Goal: Information Seeking & Learning: Learn about a topic

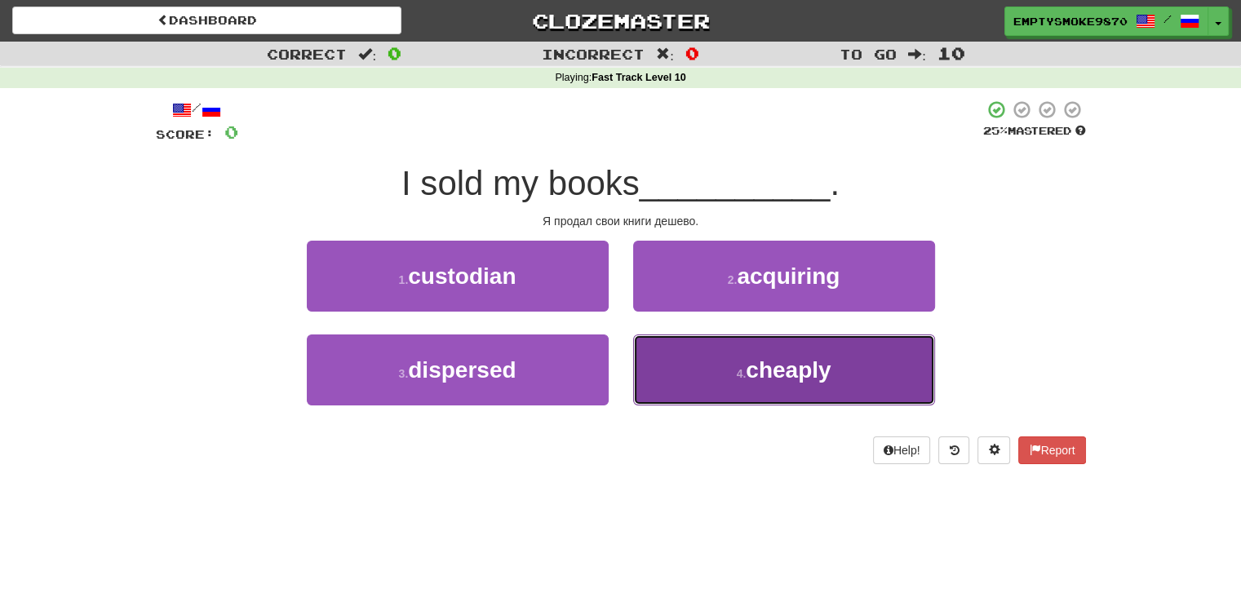
click at [693, 373] on button "4 . cheaply" at bounding box center [784, 370] width 302 height 71
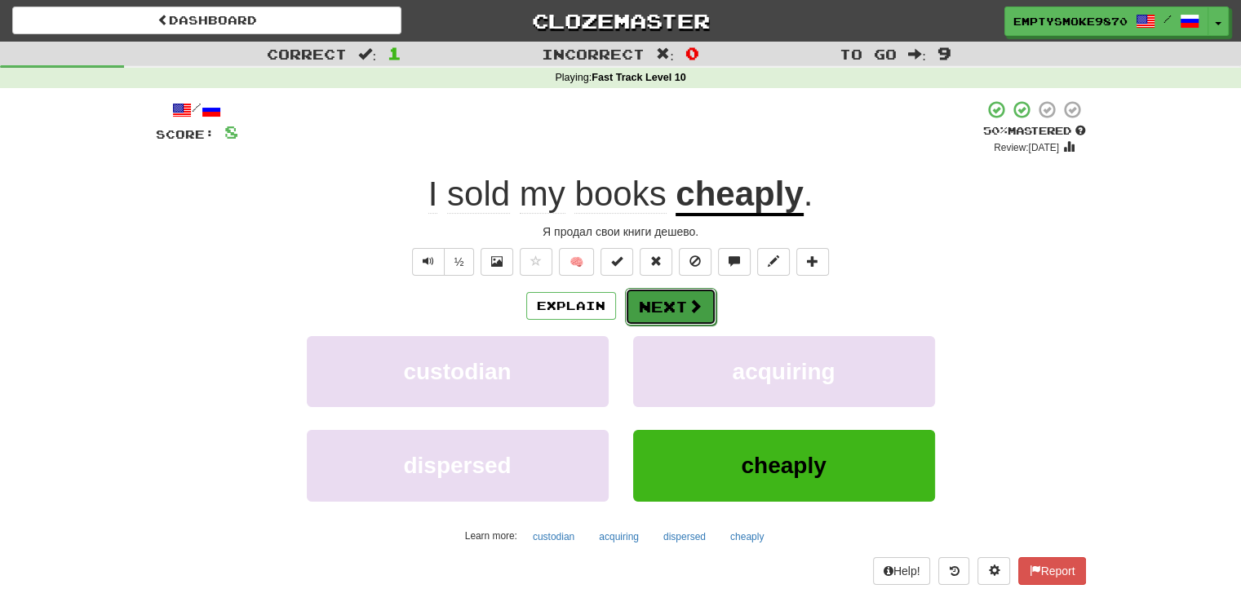
click at [676, 308] on button "Next" at bounding box center [670, 307] width 91 height 38
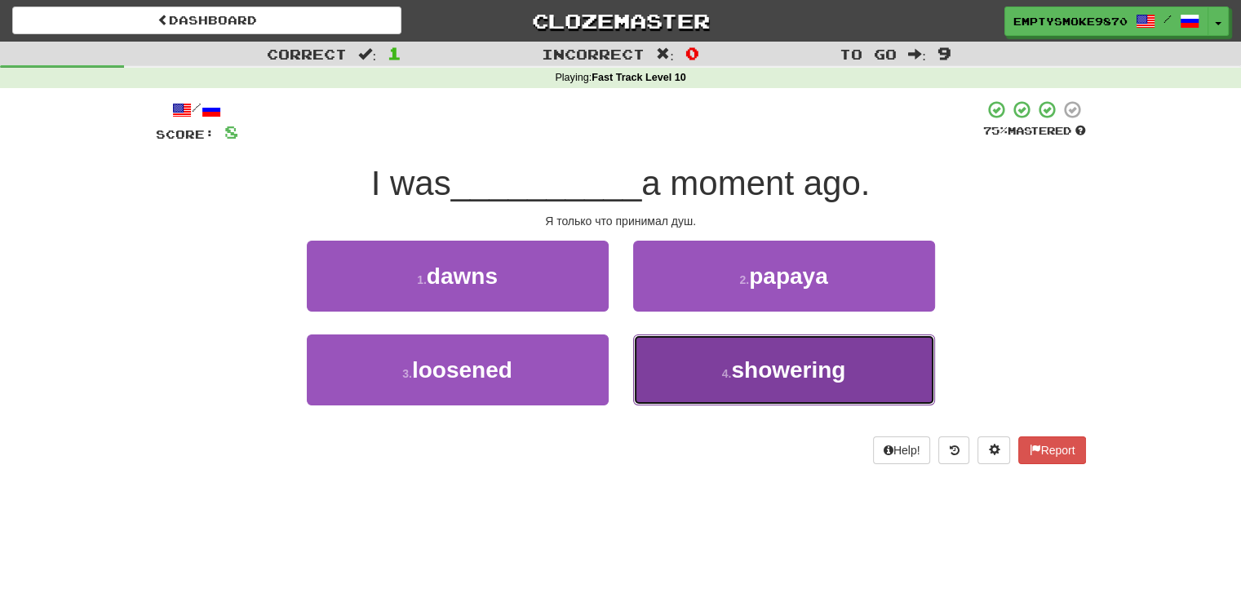
click at [672, 366] on button "4 . showering" at bounding box center [784, 370] width 302 height 71
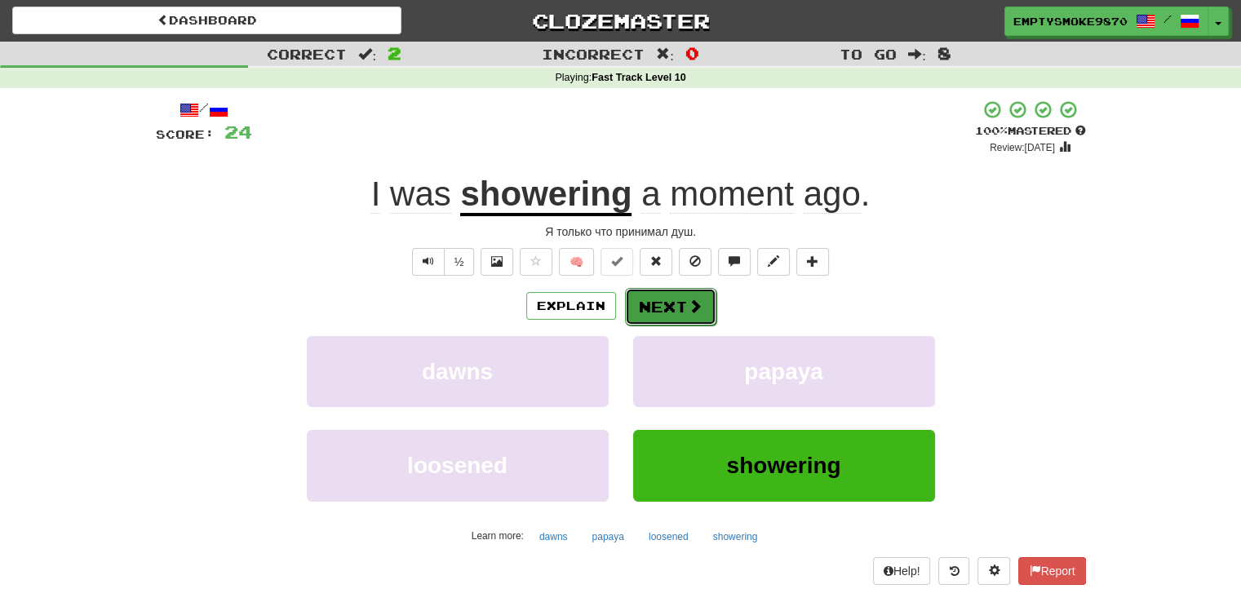
click at [667, 311] on button "Next" at bounding box center [670, 307] width 91 height 38
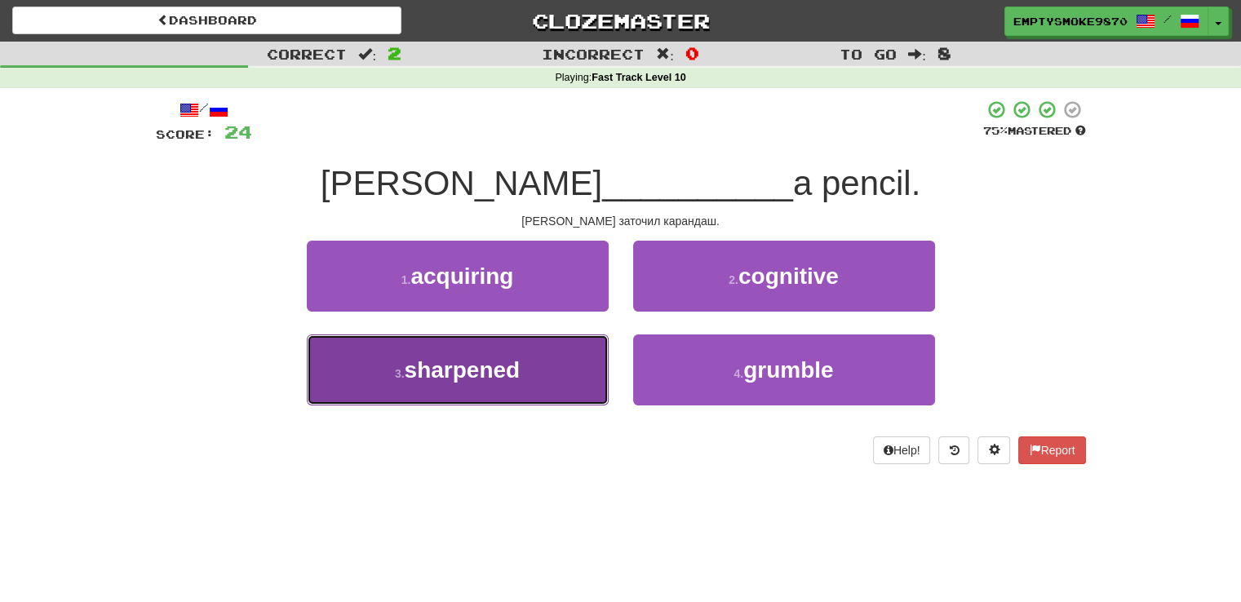
click at [555, 366] on button "3 . sharpened" at bounding box center [458, 370] width 302 height 71
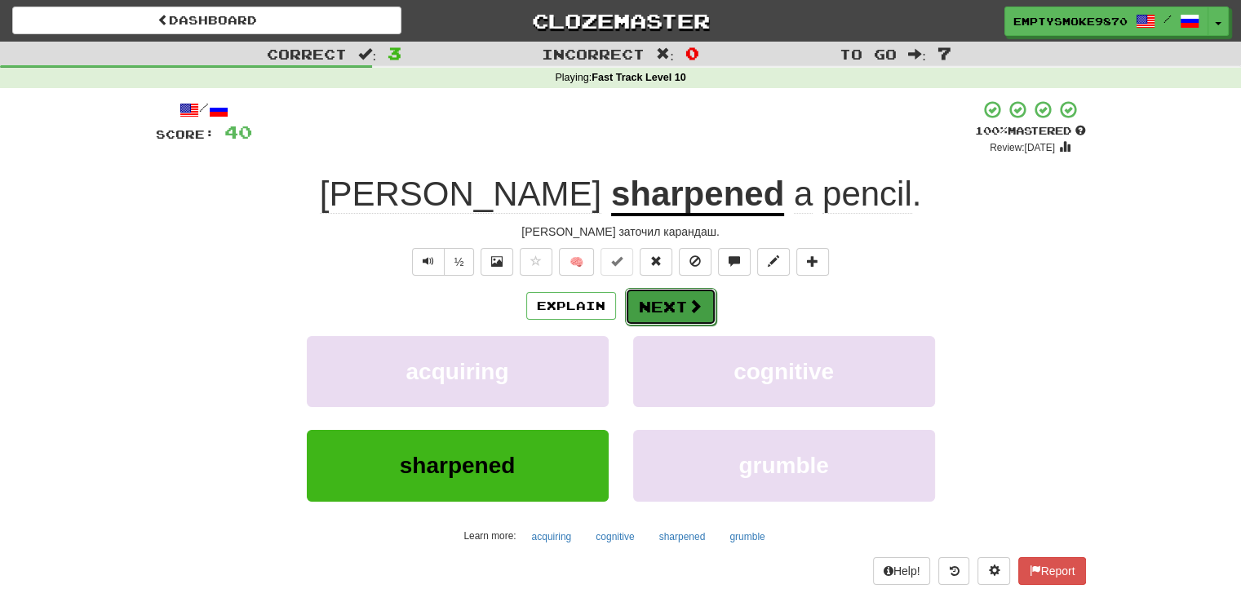
click at [669, 308] on button "Next" at bounding box center [670, 307] width 91 height 38
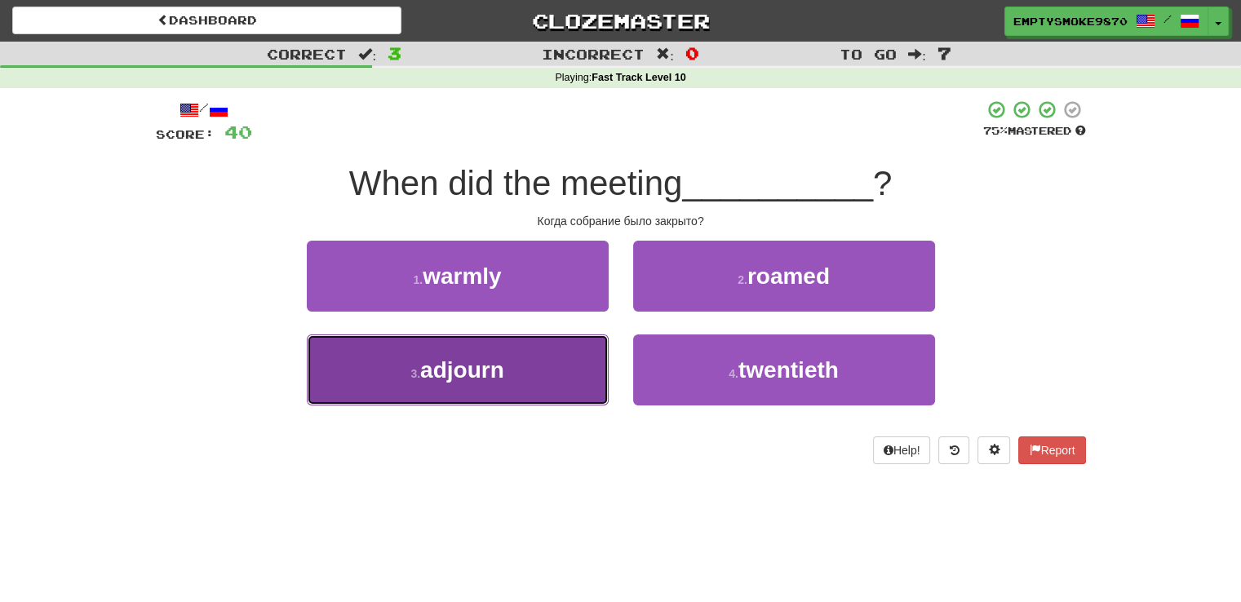
click at [552, 378] on button "3 . adjourn" at bounding box center [458, 370] width 302 height 71
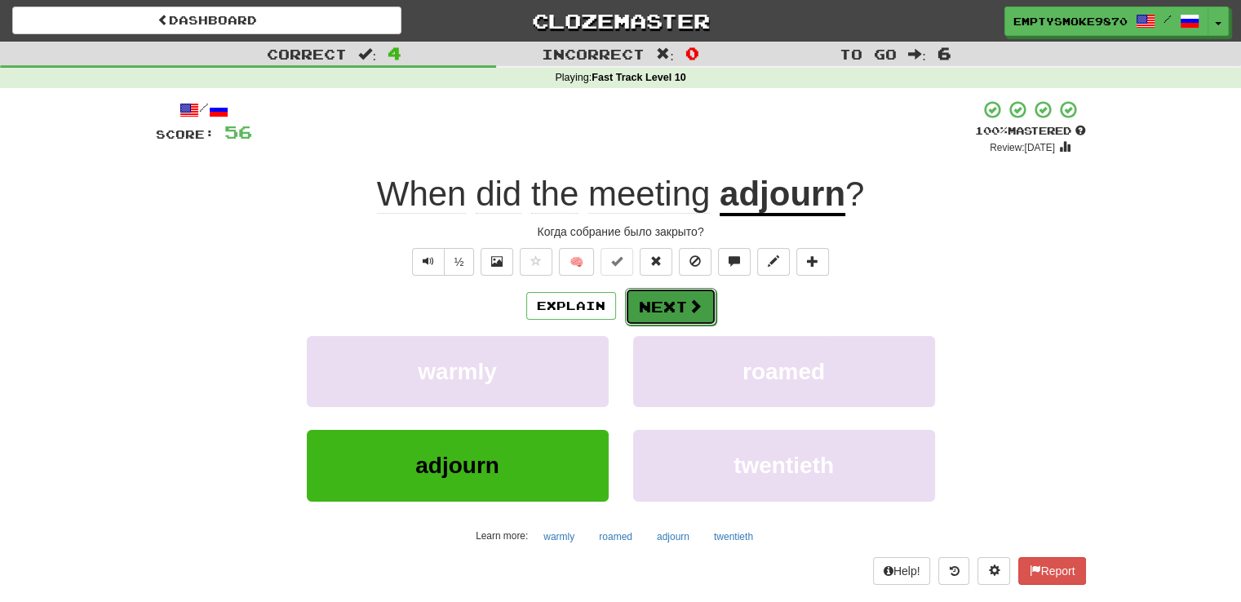
click at [668, 307] on button "Next" at bounding box center [670, 307] width 91 height 38
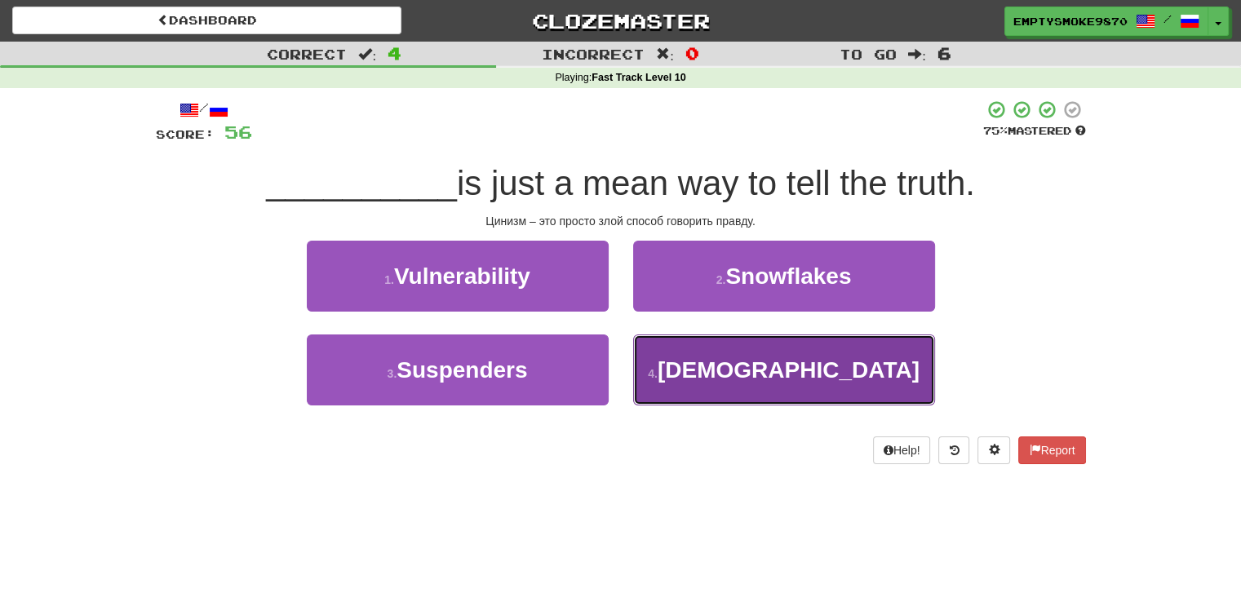
click at [664, 366] on button "4 . Cynicism" at bounding box center [784, 370] width 302 height 71
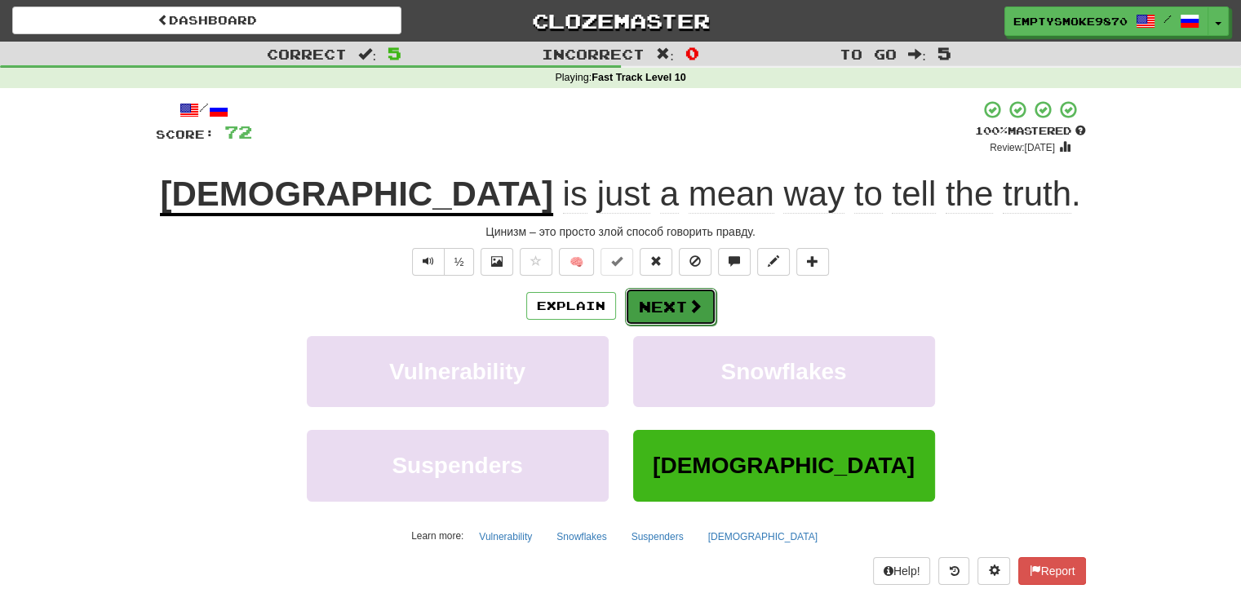
click at [662, 295] on button "Next" at bounding box center [670, 307] width 91 height 38
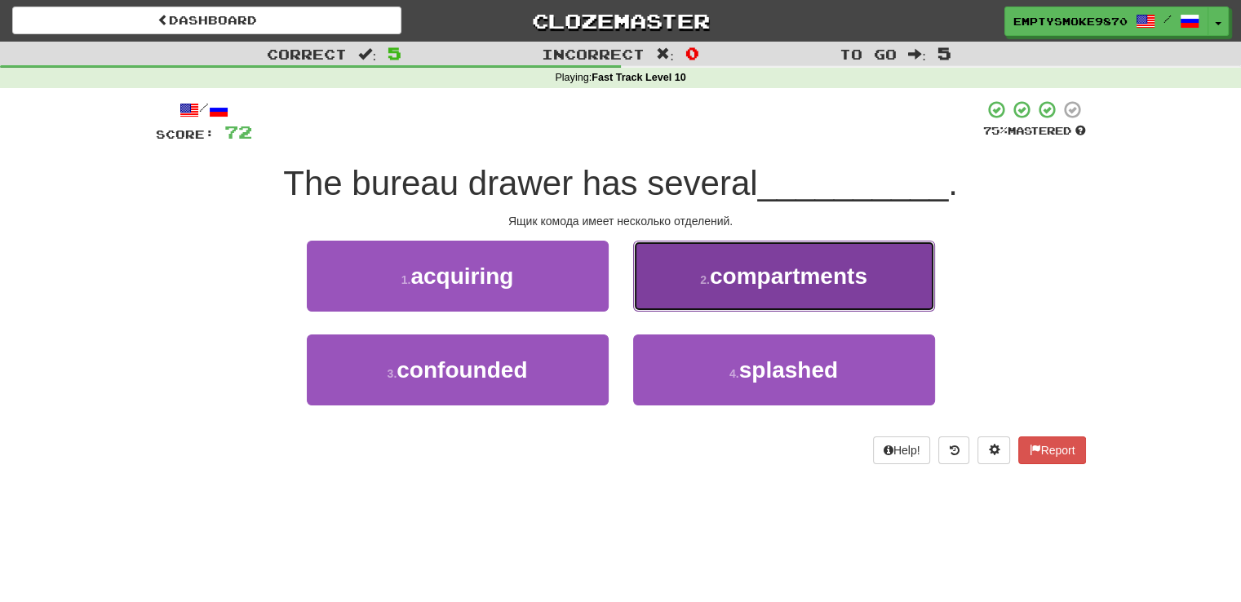
click at [653, 284] on button "2 . compartments" at bounding box center [784, 276] width 302 height 71
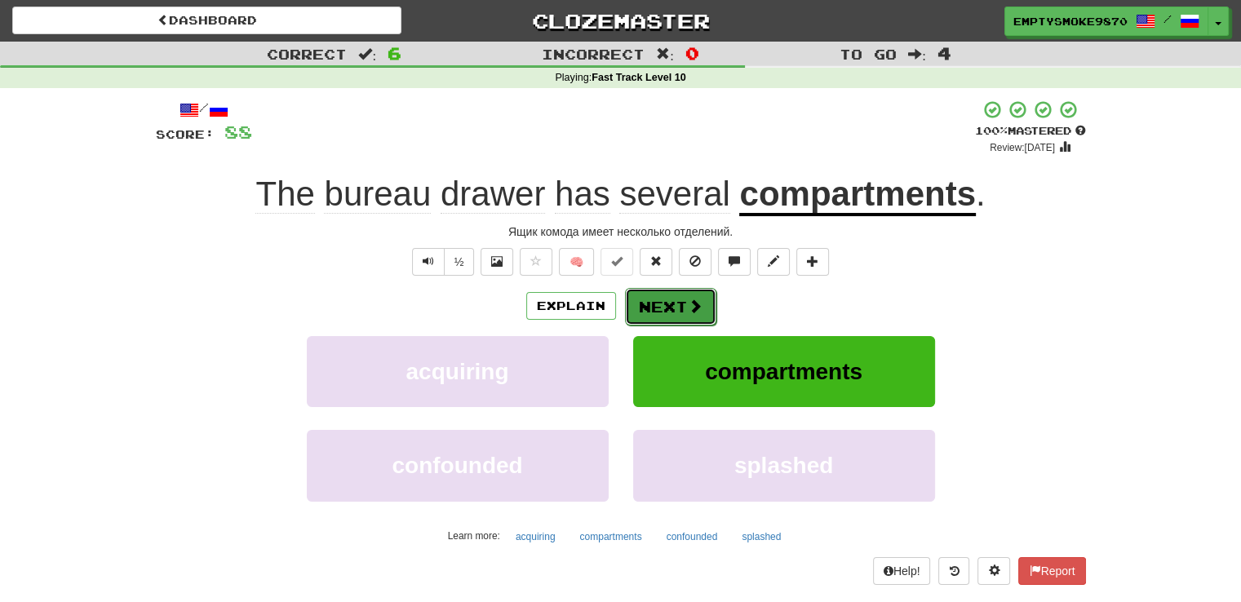
click at [668, 308] on button "Next" at bounding box center [670, 307] width 91 height 38
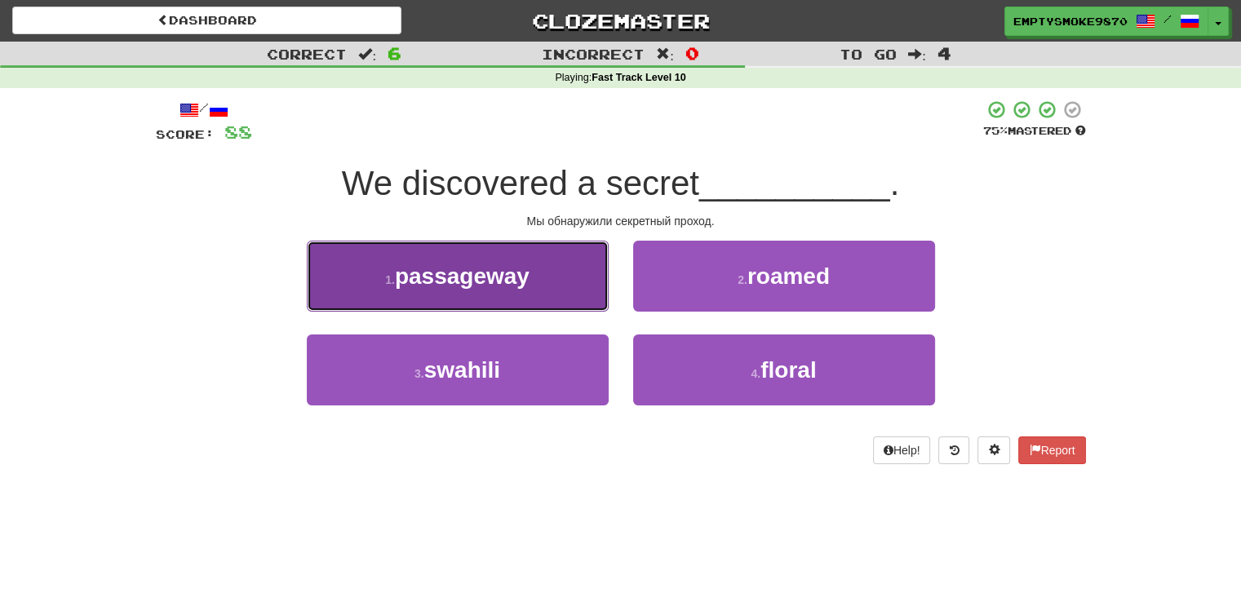
click at [571, 291] on button "1 . passageway" at bounding box center [458, 276] width 302 height 71
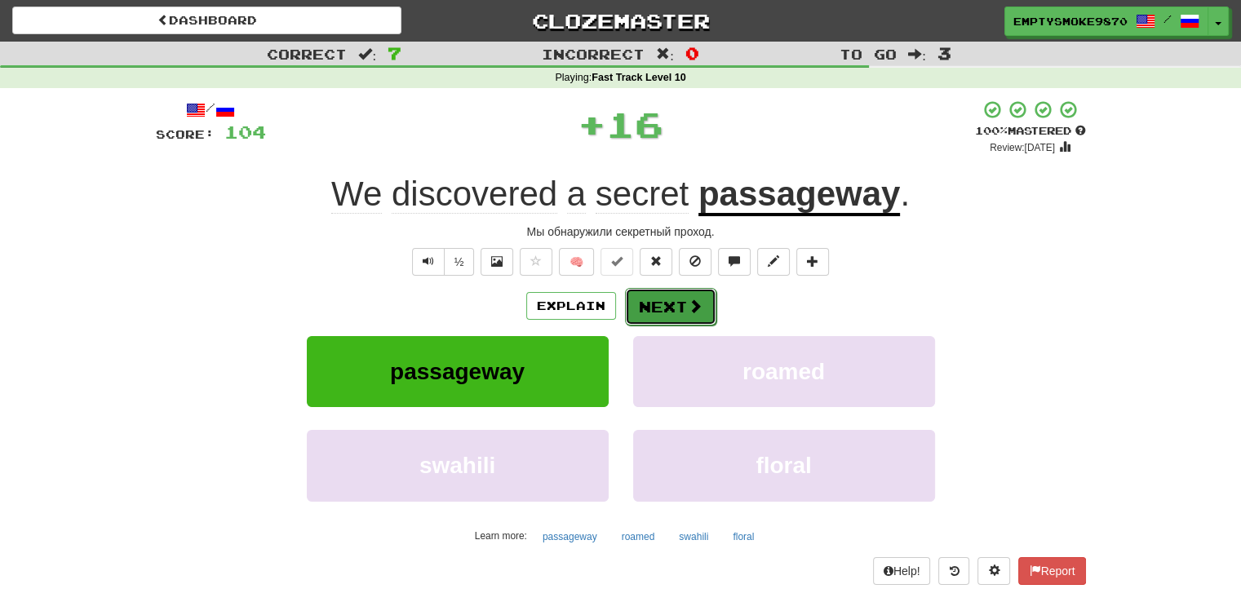
click at [652, 308] on button "Next" at bounding box center [670, 307] width 91 height 38
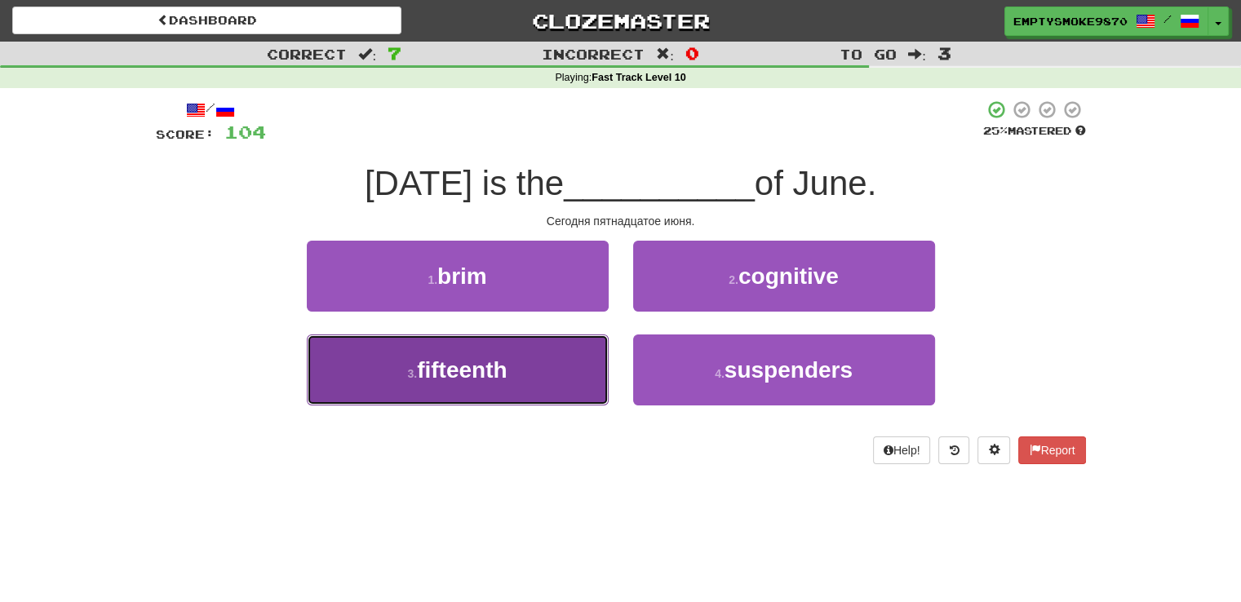
click at [552, 363] on button "3 . fifteenth" at bounding box center [458, 370] width 302 height 71
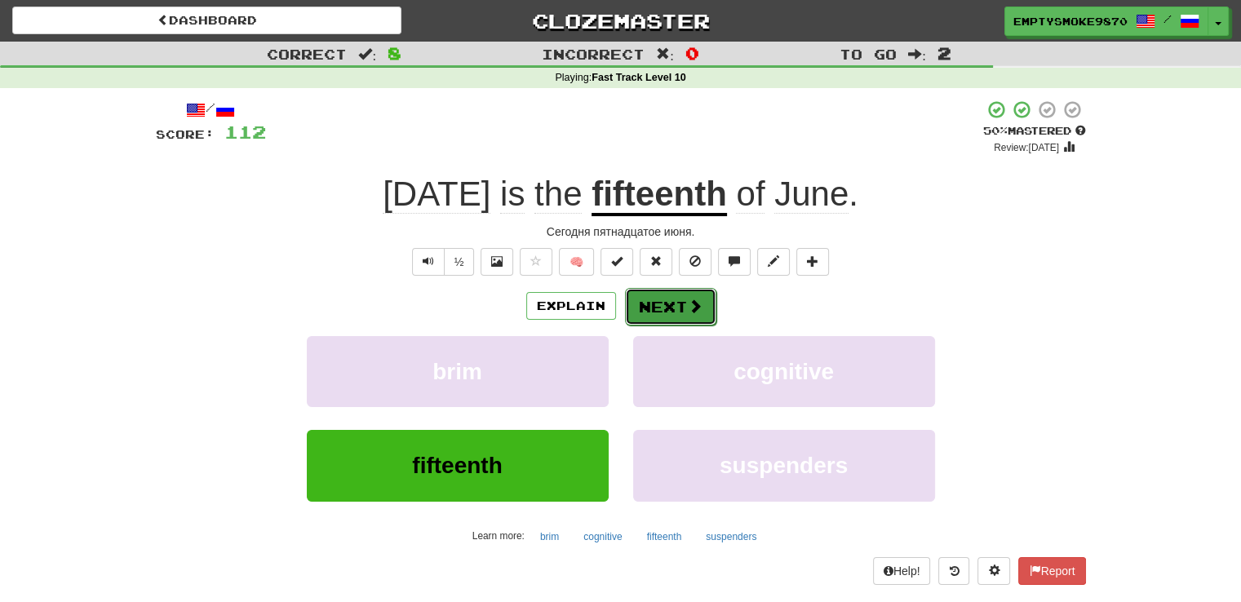
click at [649, 312] on button "Next" at bounding box center [670, 307] width 91 height 38
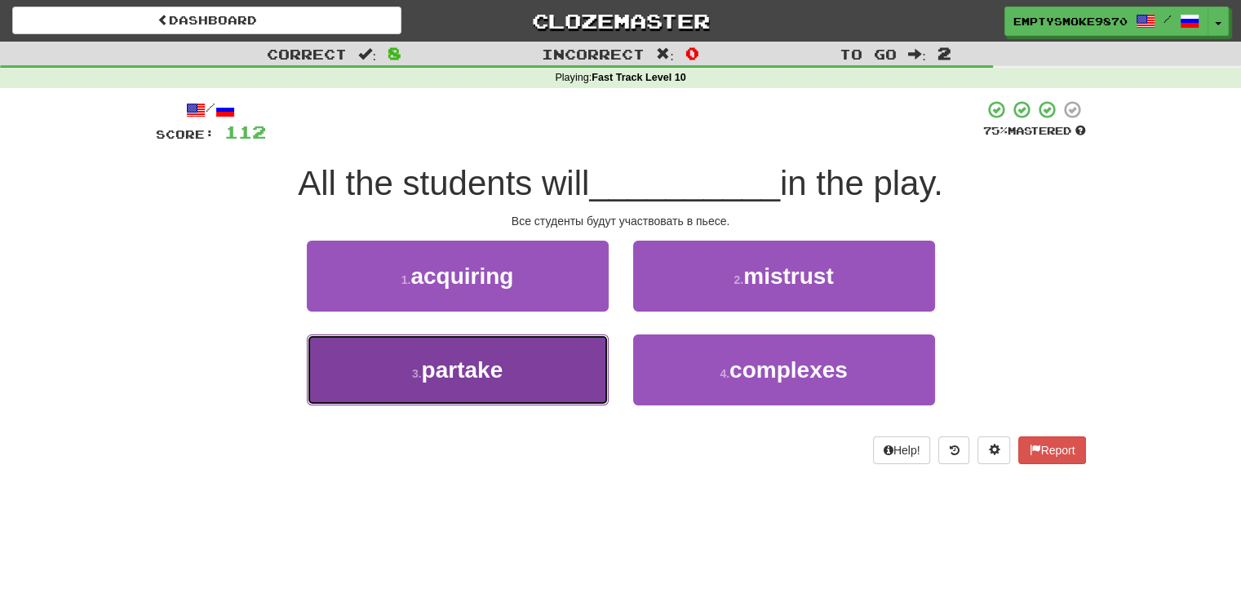
click at [552, 372] on button "3 . partake" at bounding box center [458, 370] width 302 height 71
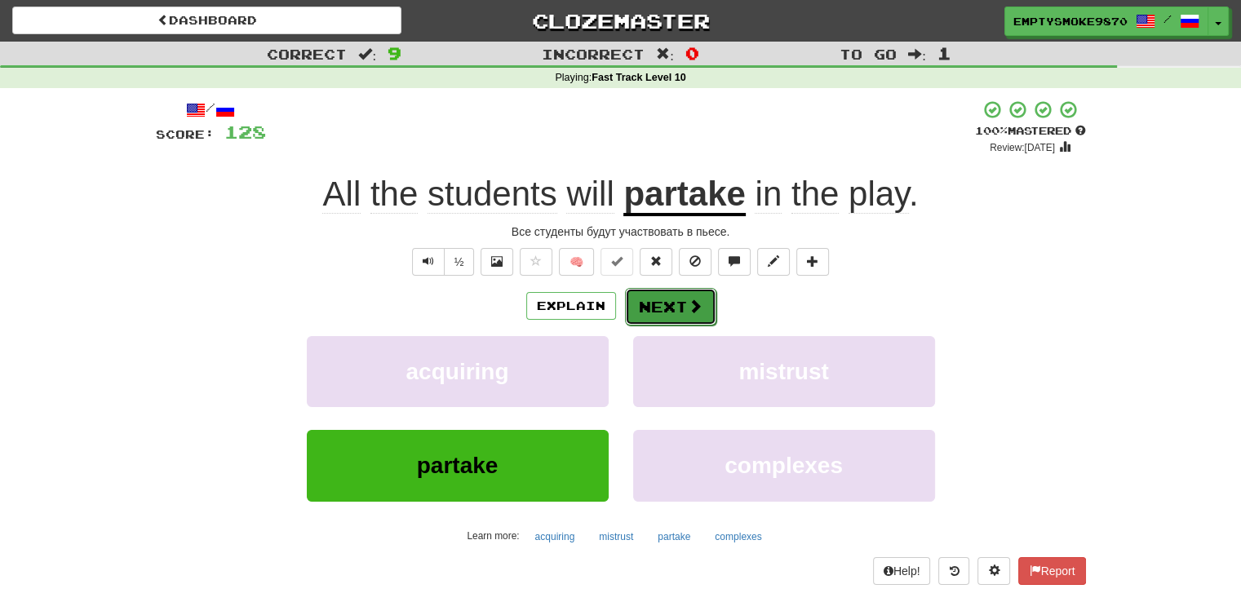
click at [644, 314] on button "Next" at bounding box center [670, 307] width 91 height 38
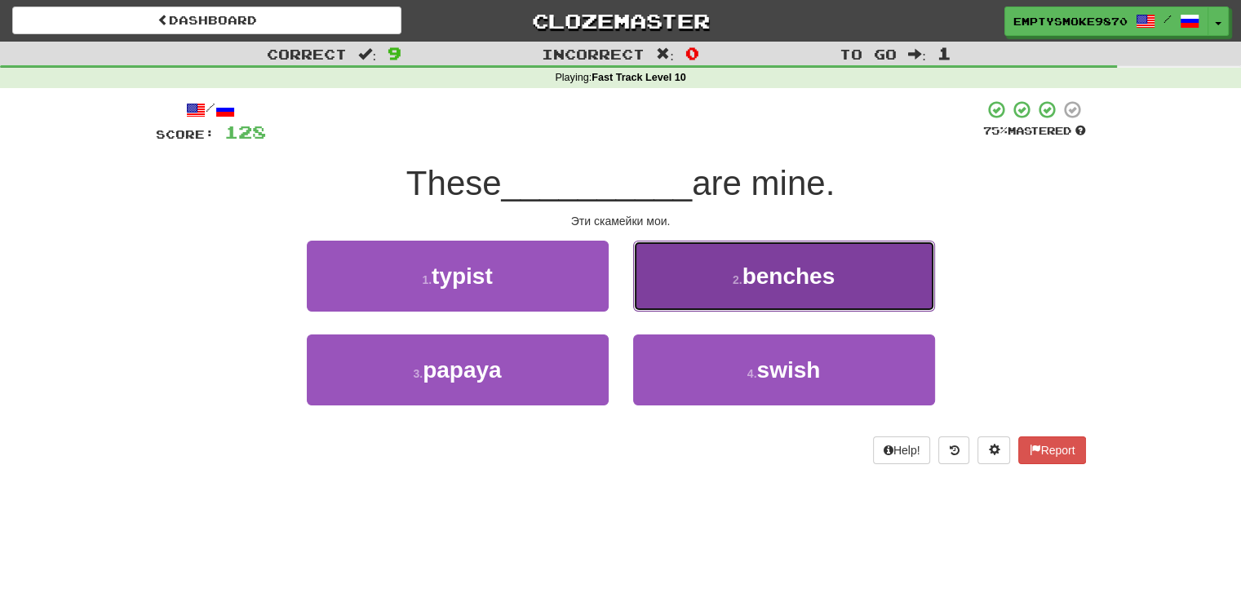
click at [689, 281] on button "2 . benches" at bounding box center [784, 276] width 302 height 71
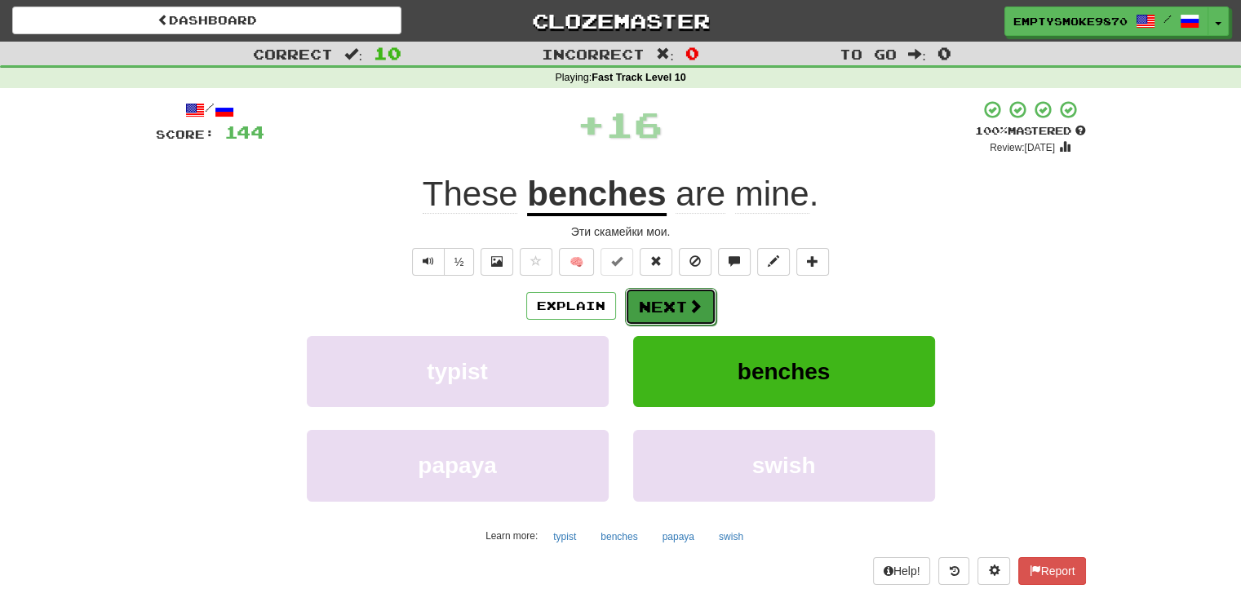
click at [648, 304] on button "Next" at bounding box center [670, 307] width 91 height 38
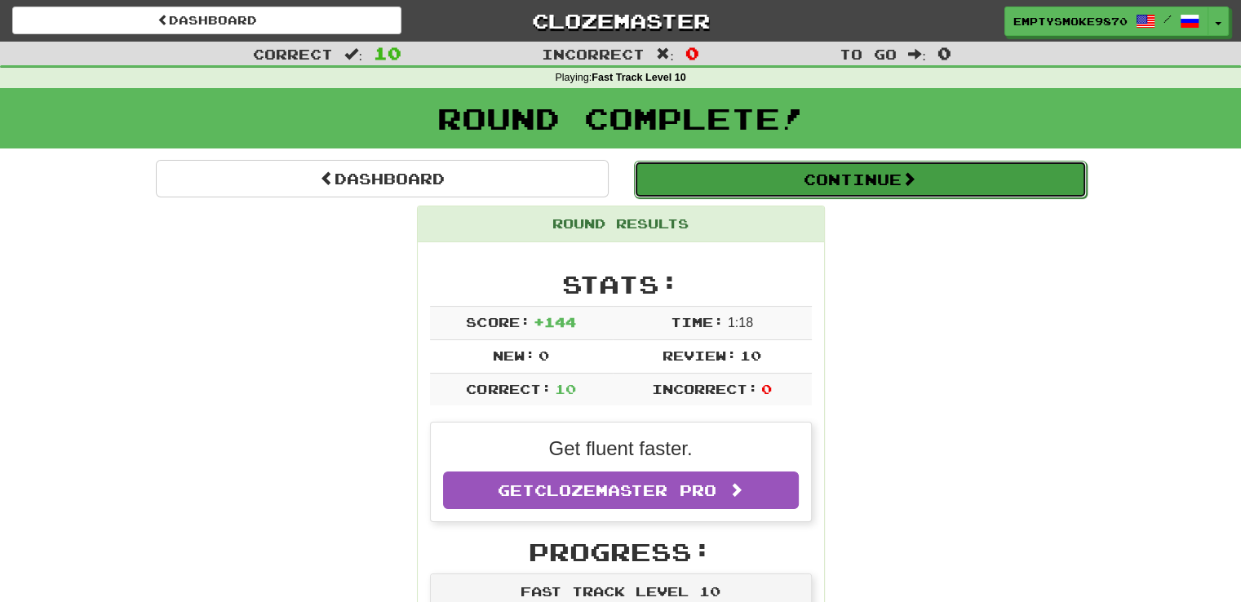
click at [826, 191] on button "Continue" at bounding box center [860, 180] width 453 height 38
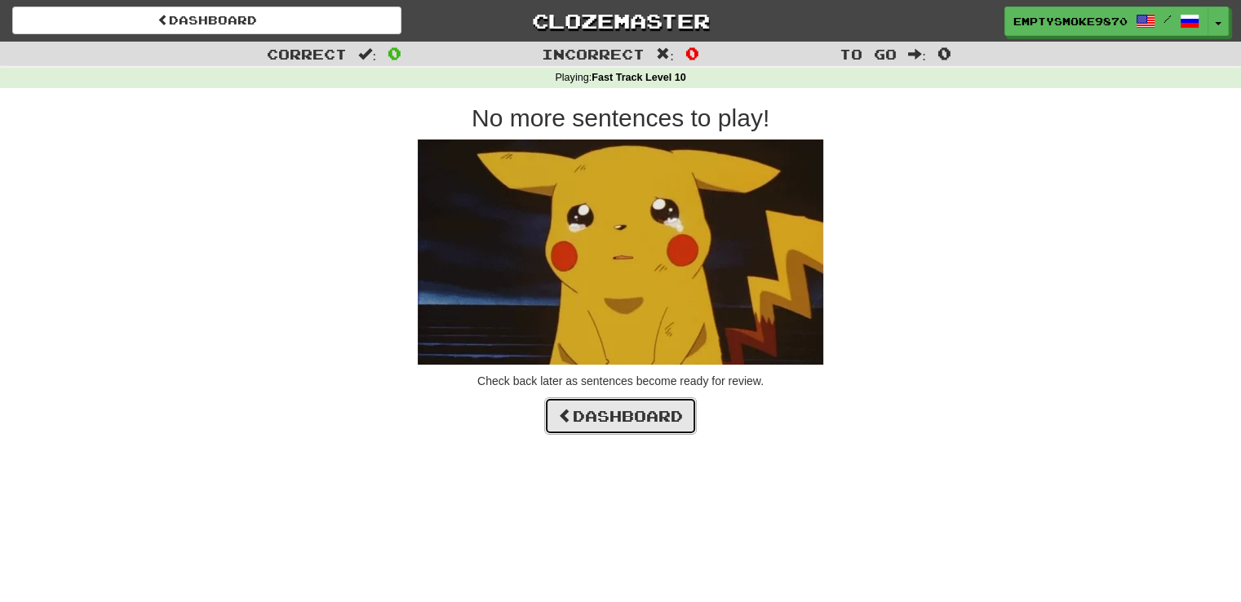
click at [605, 411] on link "Dashboard" at bounding box center [620, 416] width 153 height 38
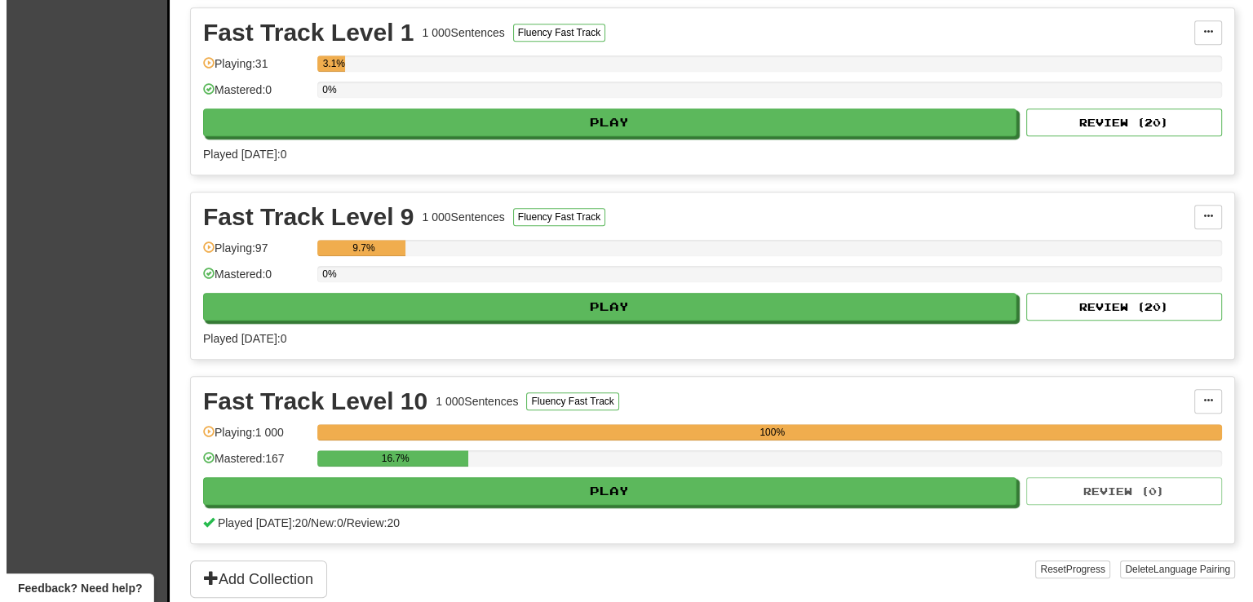
scroll to position [1469, 0]
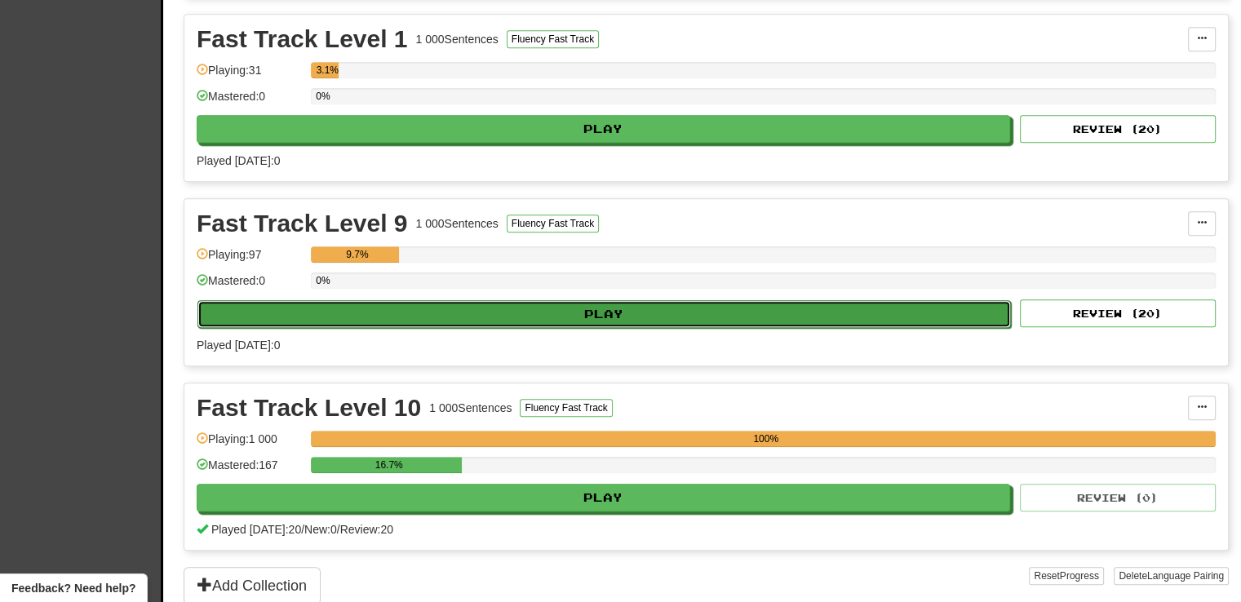
click at [676, 312] on button "Play" at bounding box center [603, 314] width 813 height 28
select select "**"
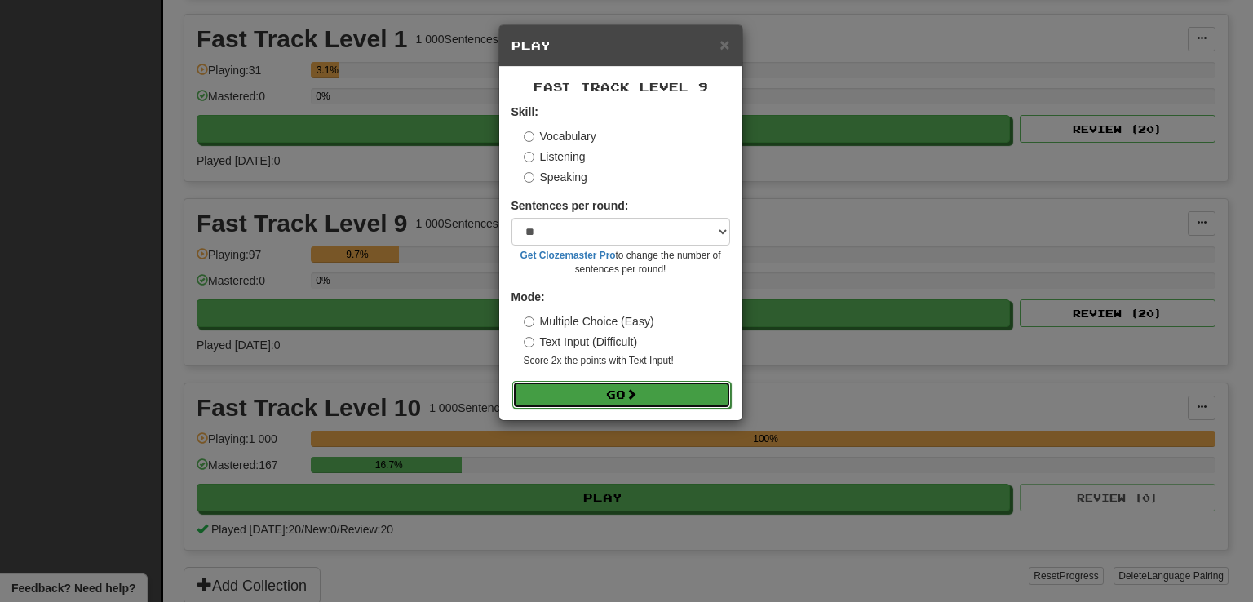
click at [628, 389] on button "Go" at bounding box center [621, 395] width 219 height 28
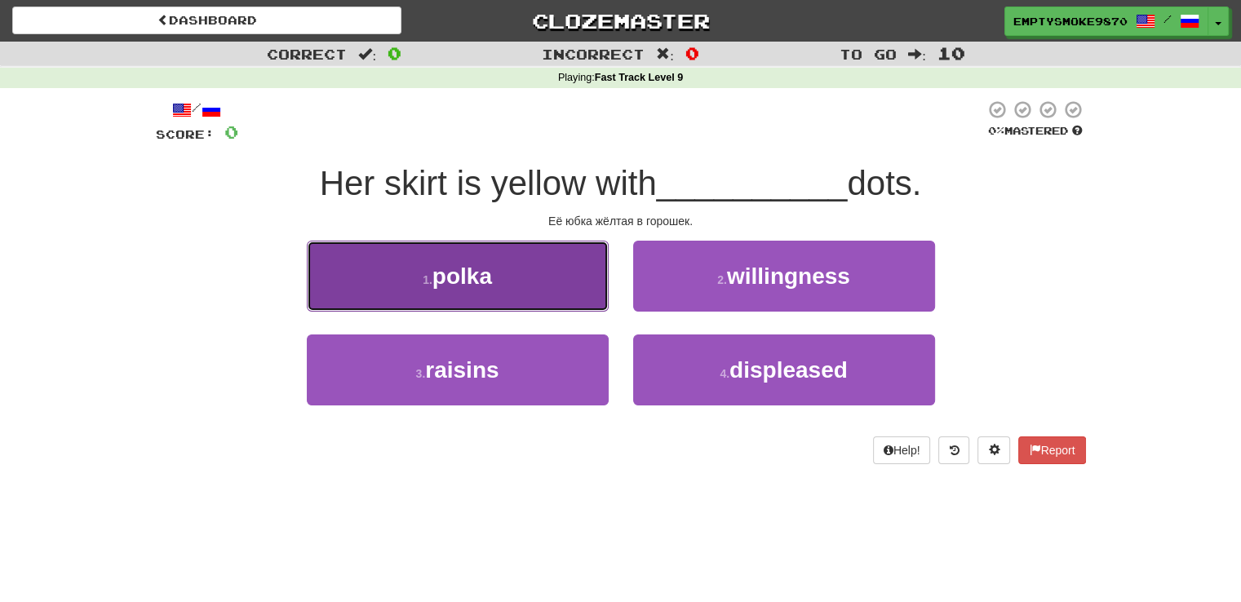
click at [527, 289] on button "1 . polka" at bounding box center [458, 276] width 302 height 71
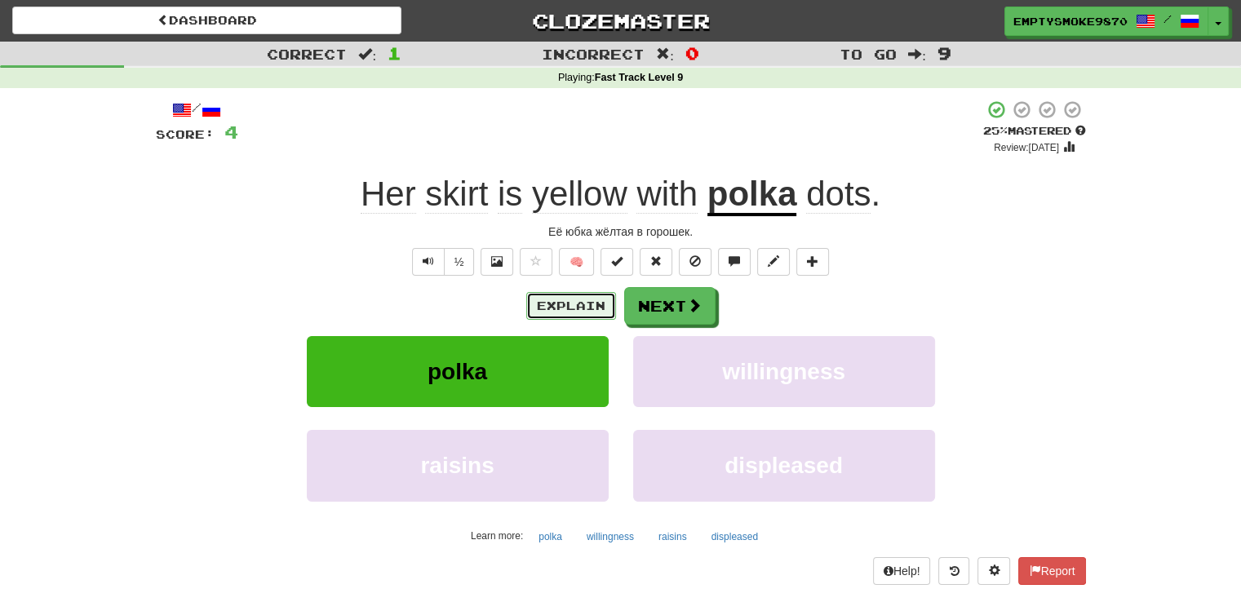
click at [544, 304] on button "Explain" at bounding box center [571, 306] width 90 height 28
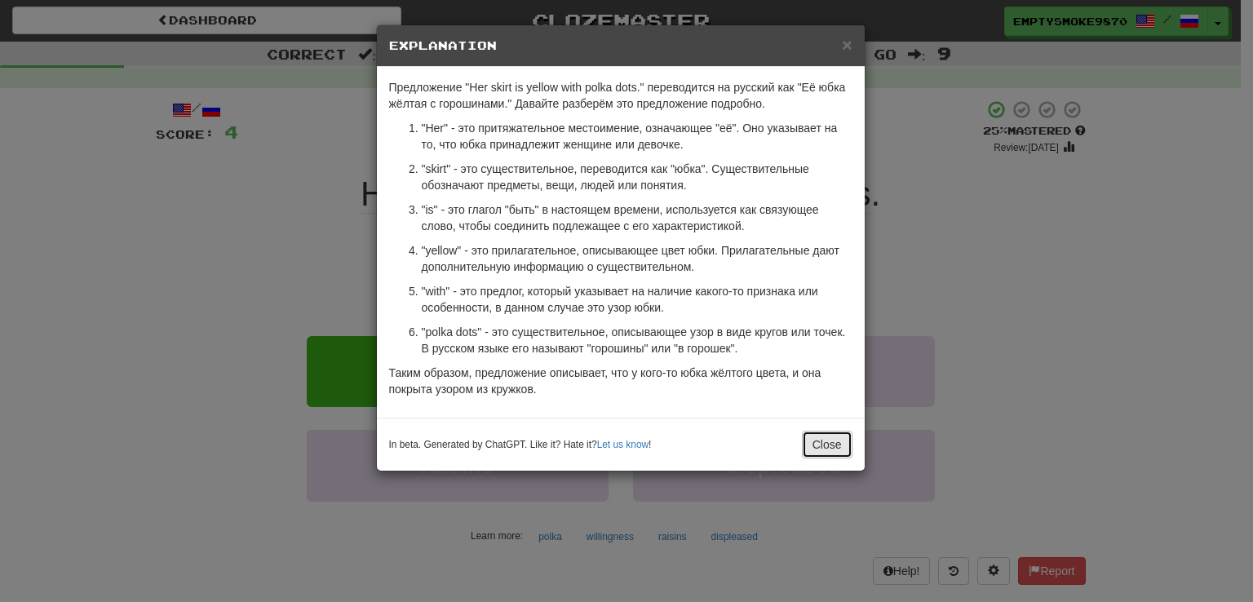
click at [832, 446] on button "Close" at bounding box center [827, 445] width 51 height 28
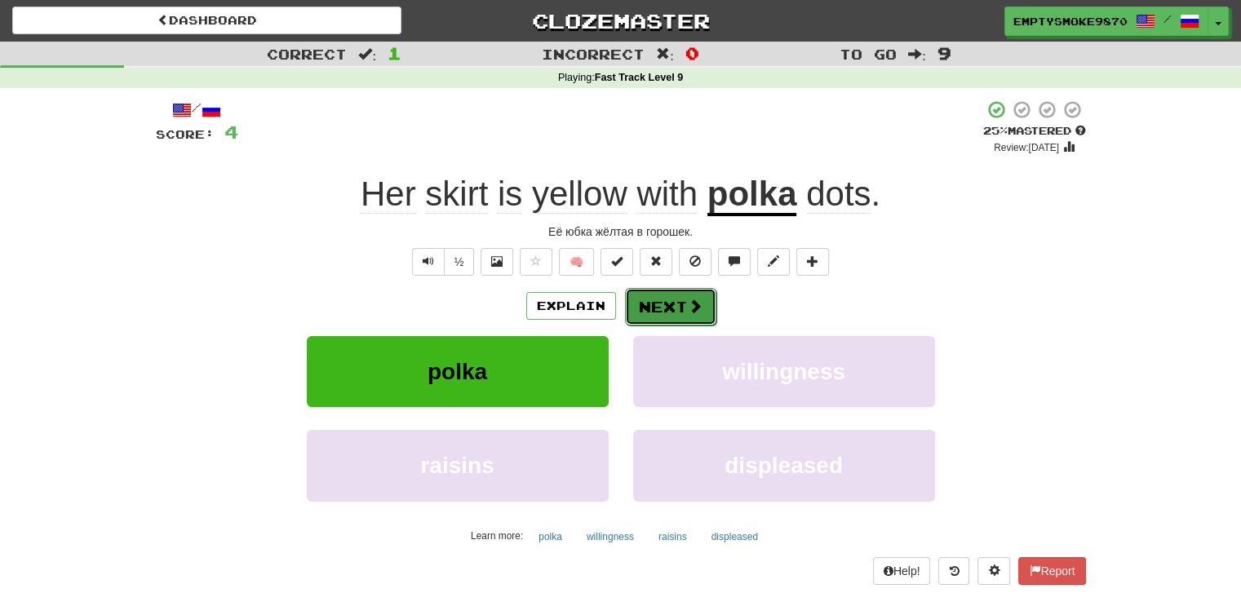
click at [688, 303] on span at bounding box center [695, 306] width 15 height 15
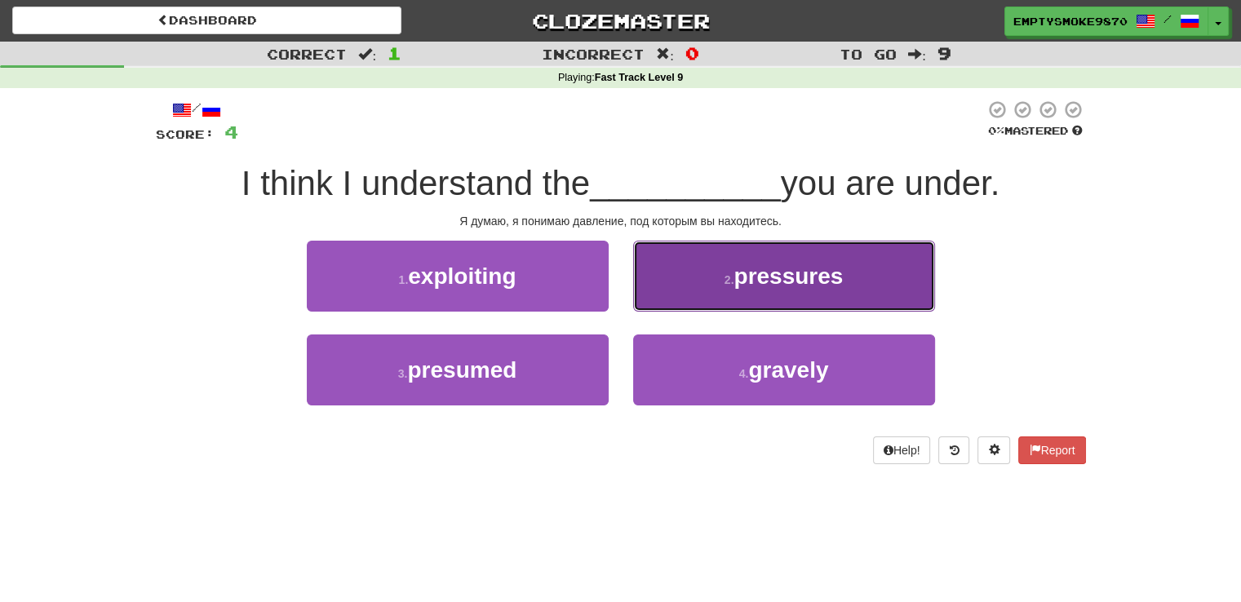
click at [686, 298] on button "2 . pressures" at bounding box center [784, 276] width 302 height 71
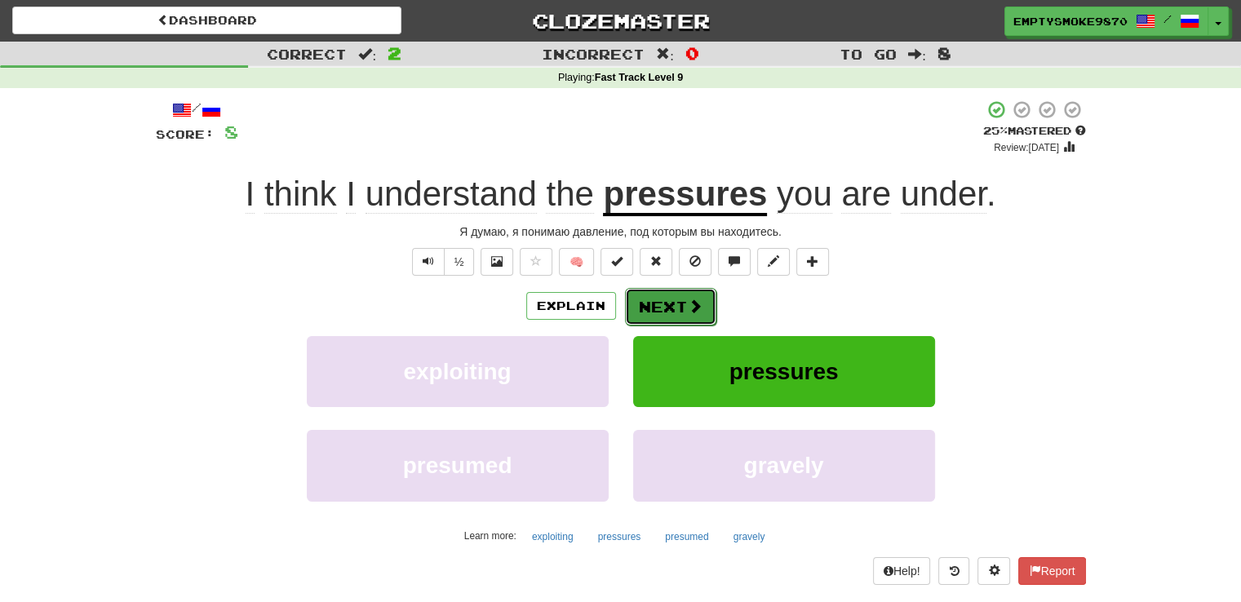
click at [646, 297] on button "Next" at bounding box center [670, 307] width 91 height 38
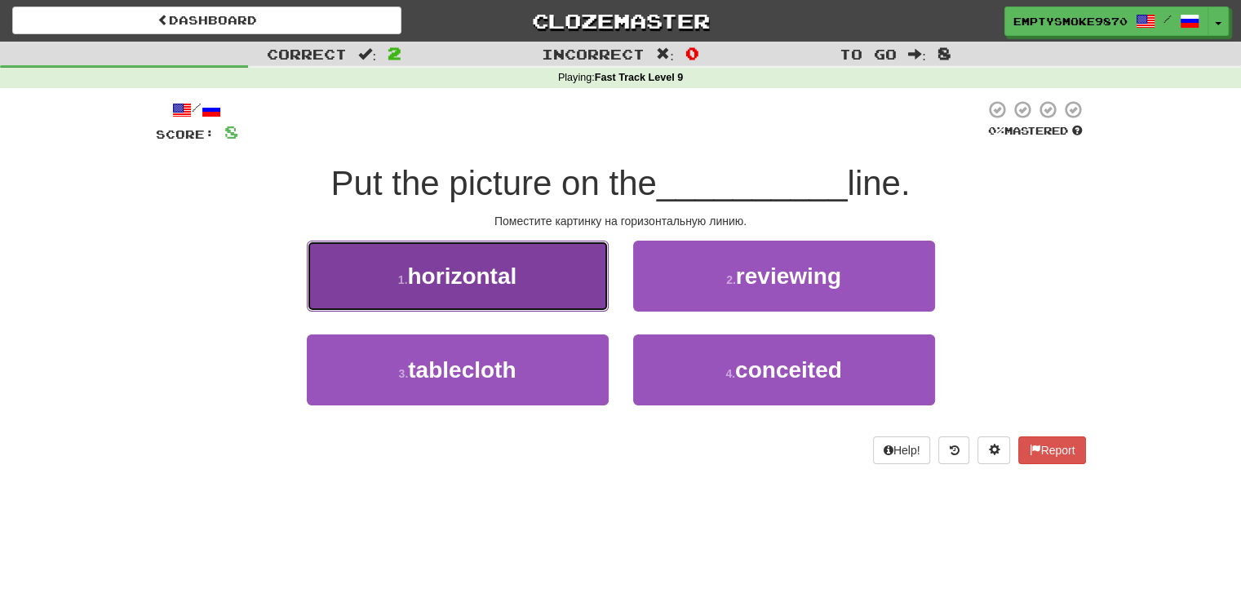
click at [558, 283] on button "1 . horizontal" at bounding box center [458, 276] width 302 height 71
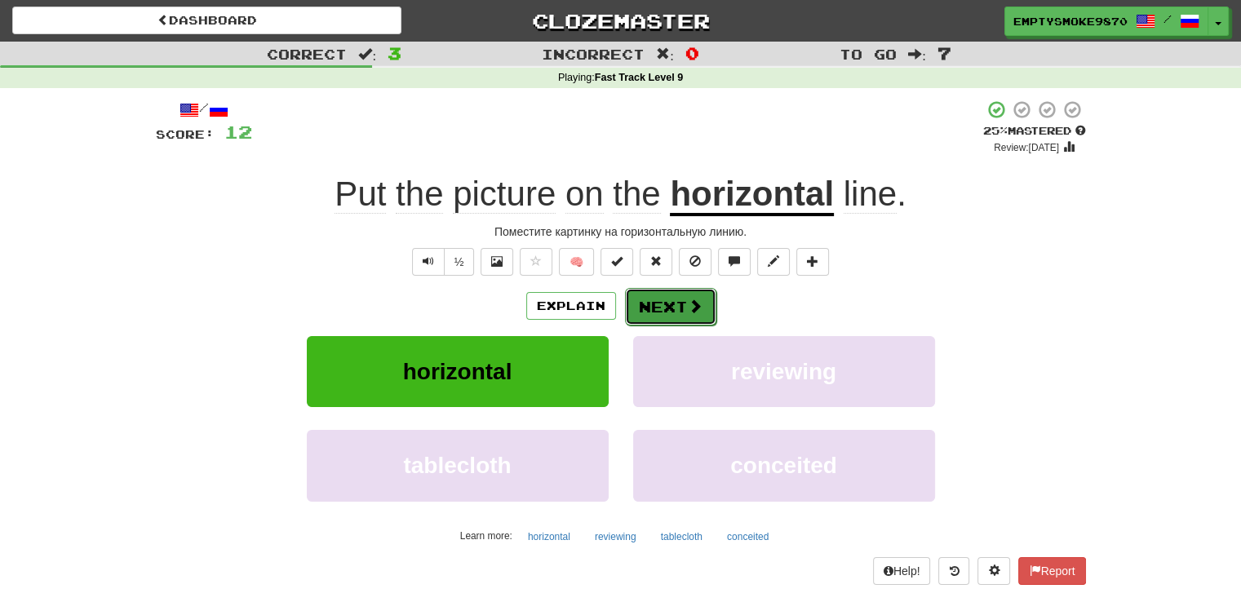
click at [671, 302] on button "Next" at bounding box center [670, 307] width 91 height 38
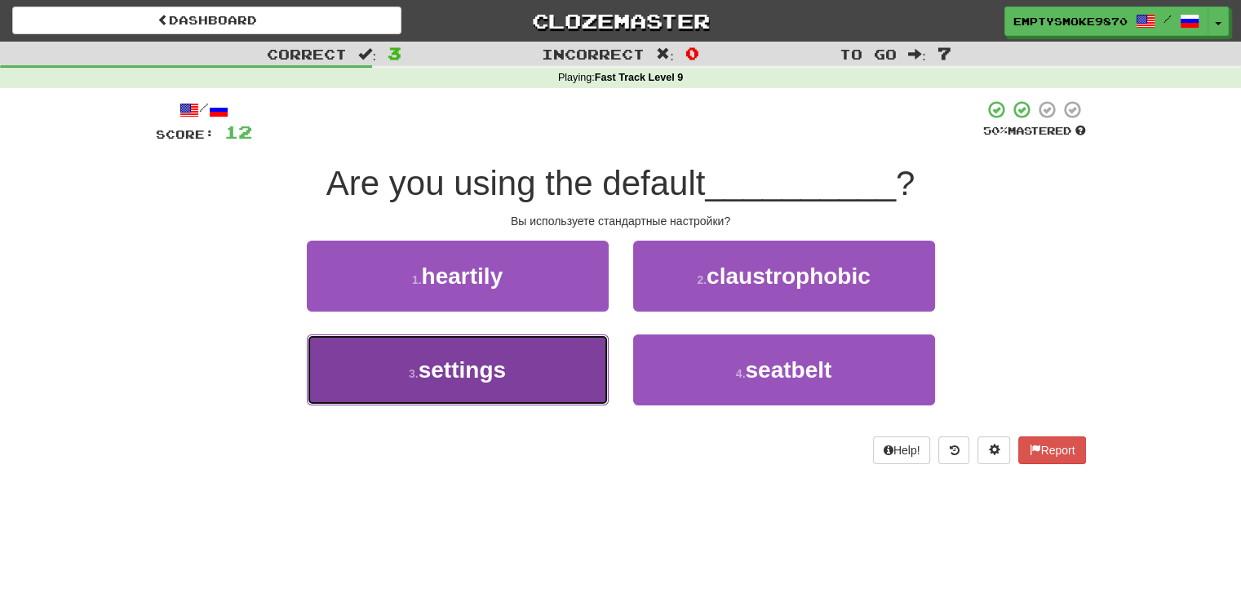
click at [556, 379] on button "3 . settings" at bounding box center [458, 370] width 302 height 71
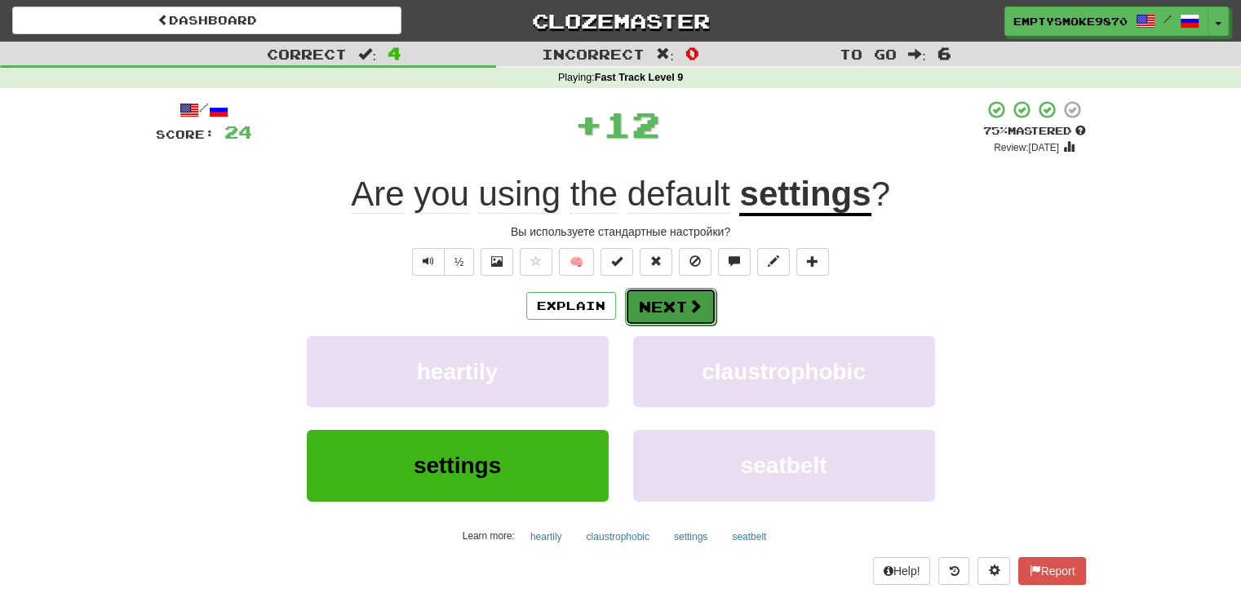
click at [665, 312] on button "Next" at bounding box center [670, 307] width 91 height 38
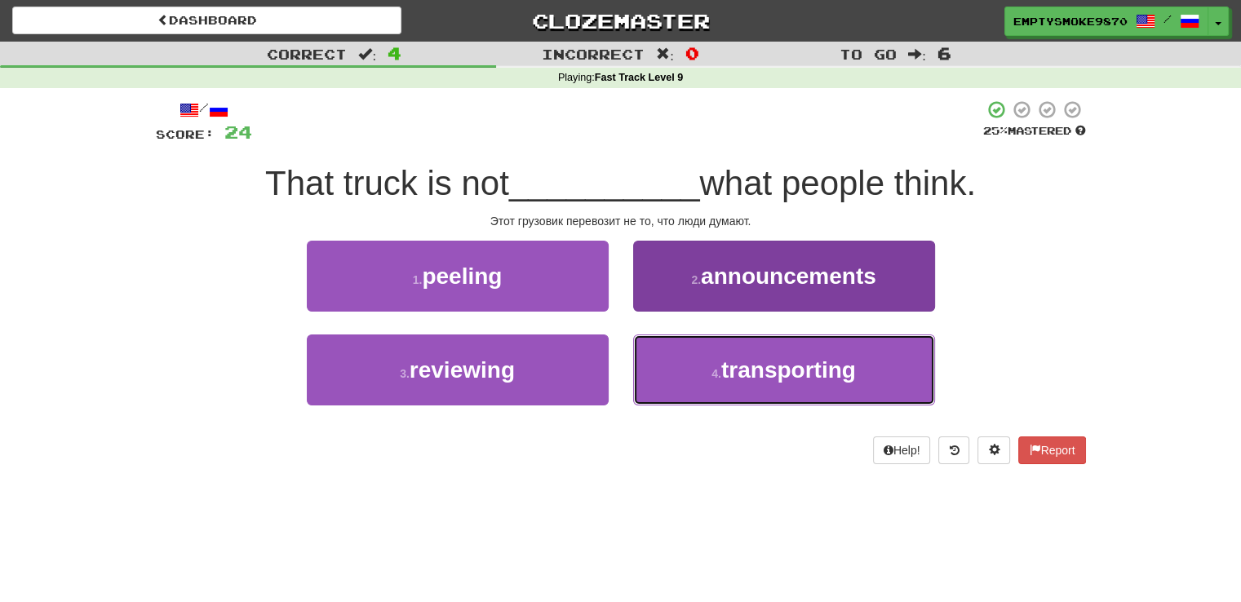
click at [664, 363] on button "4 . transporting" at bounding box center [784, 370] width 302 height 71
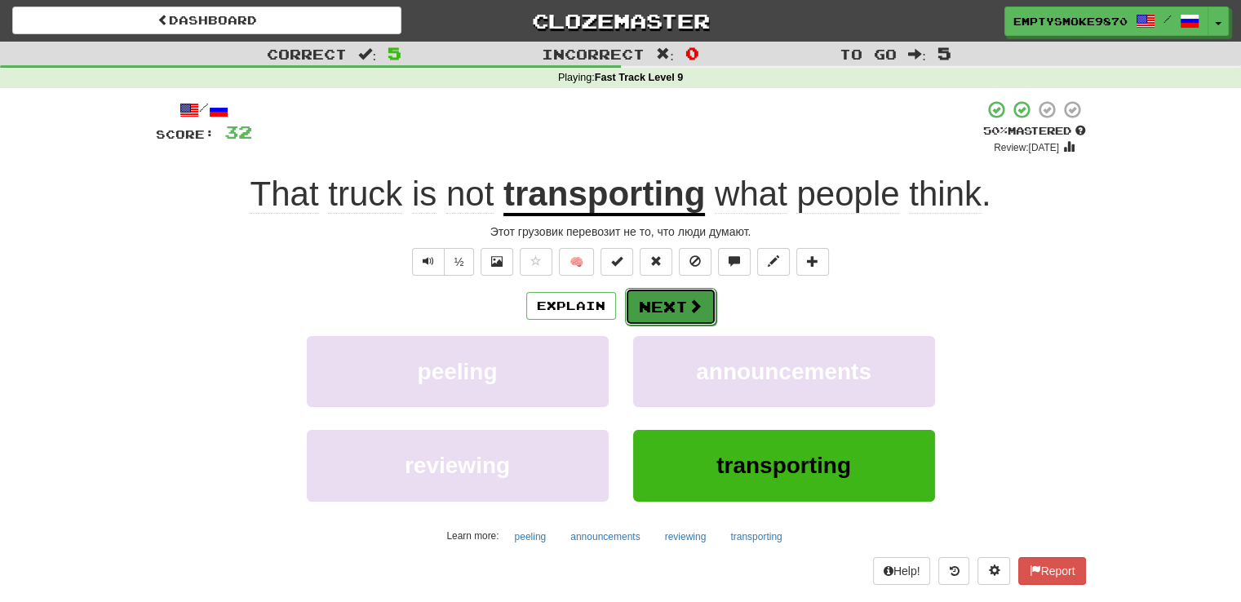
click at [667, 311] on button "Next" at bounding box center [670, 307] width 91 height 38
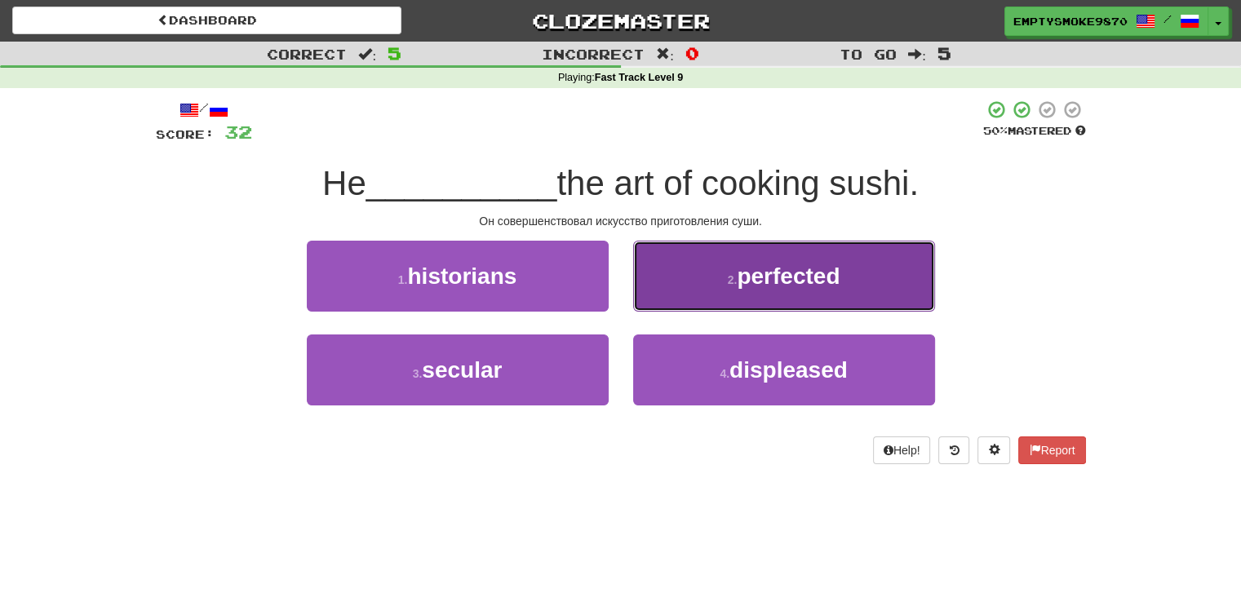
click at [698, 282] on button "2 . perfected" at bounding box center [784, 276] width 302 height 71
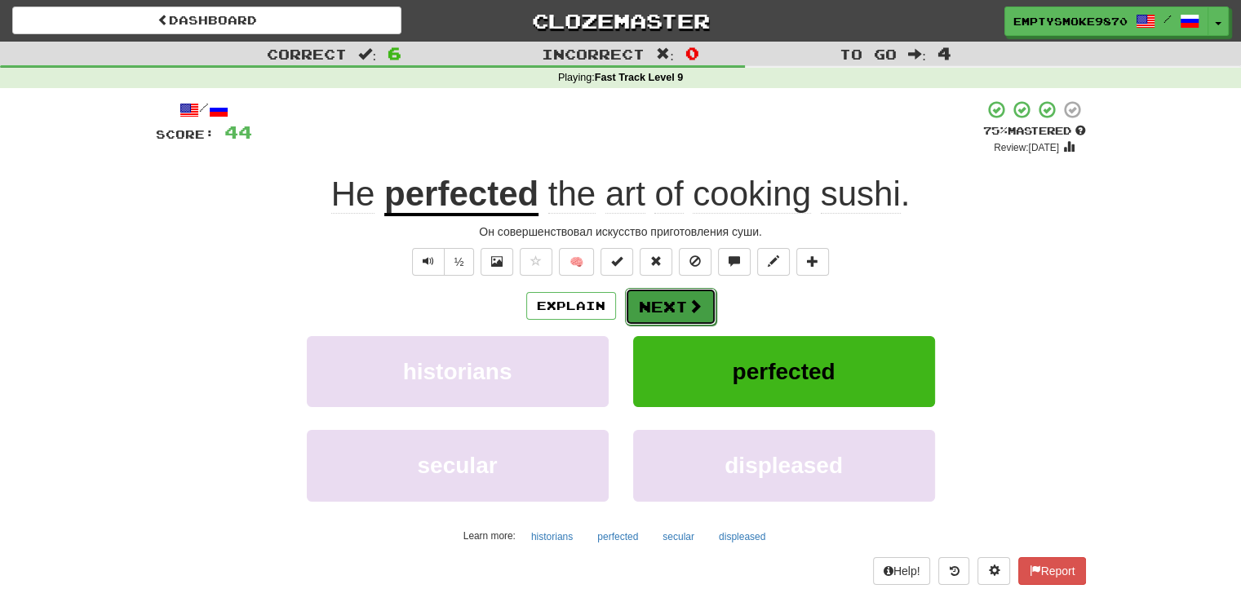
click at [662, 305] on button "Next" at bounding box center [670, 307] width 91 height 38
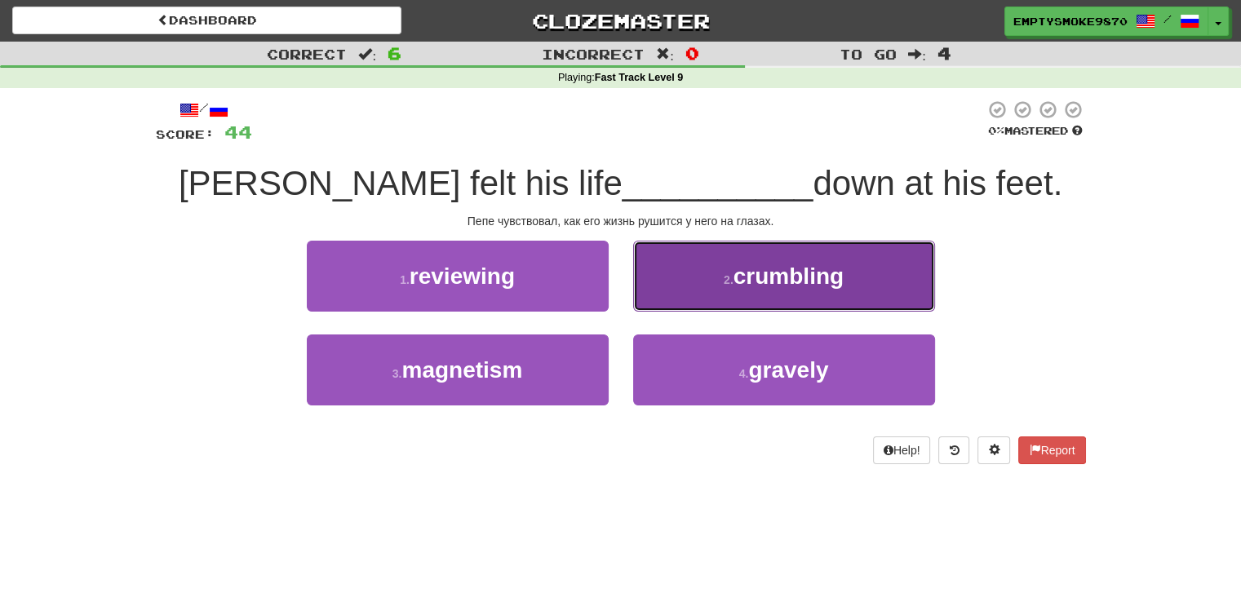
click at [669, 290] on button "2 . crumbling" at bounding box center [784, 276] width 302 height 71
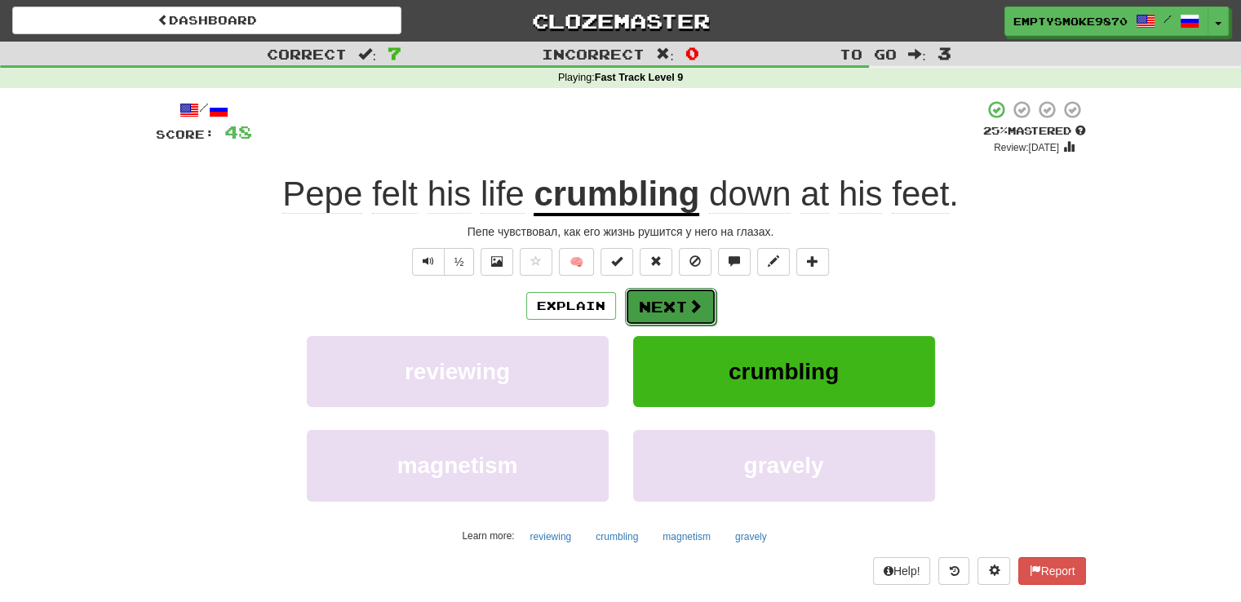
click at [660, 303] on button "Next" at bounding box center [670, 307] width 91 height 38
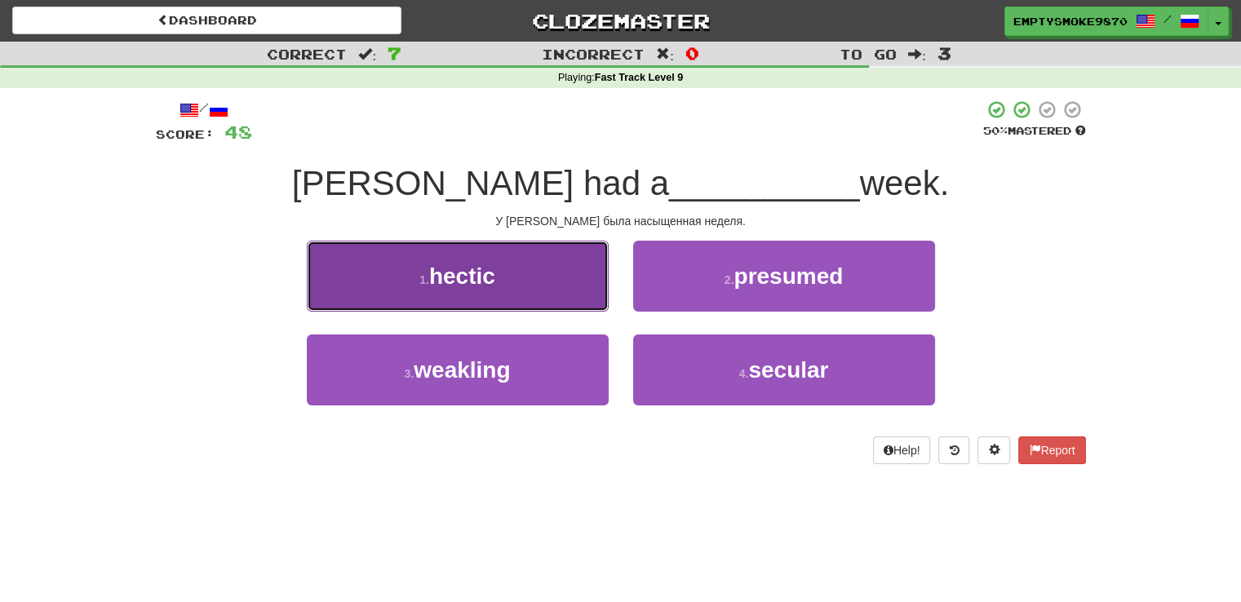
click at [538, 290] on button "1 . hectic" at bounding box center [458, 276] width 302 height 71
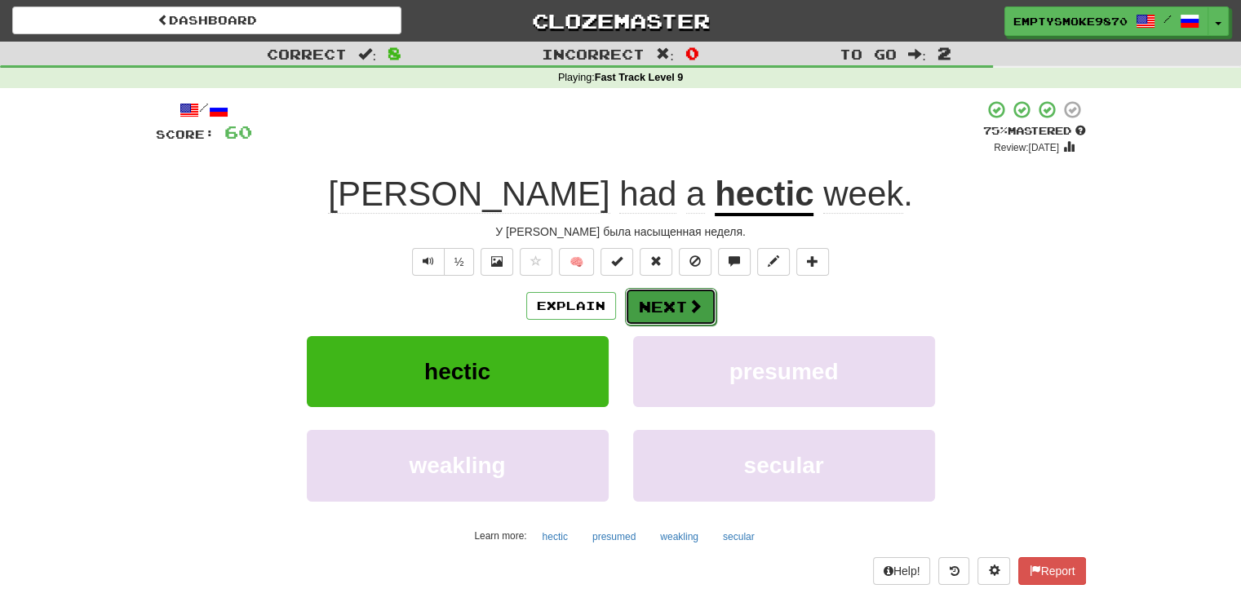
click at [658, 303] on button "Next" at bounding box center [670, 307] width 91 height 38
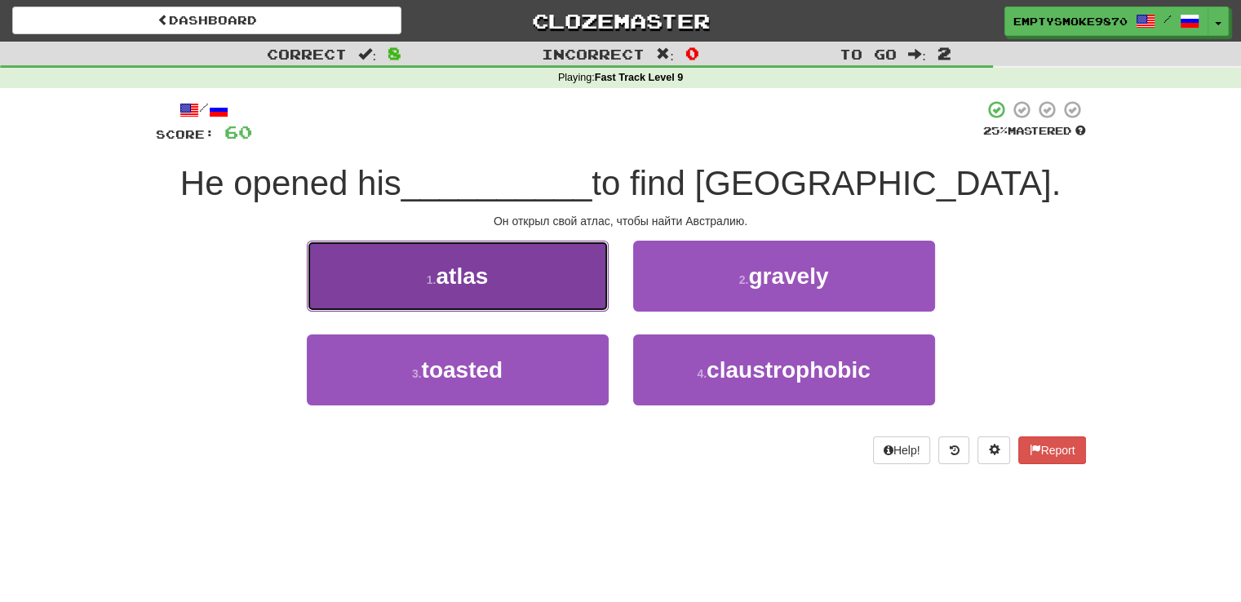
click at [569, 293] on button "1 . atlas" at bounding box center [458, 276] width 302 height 71
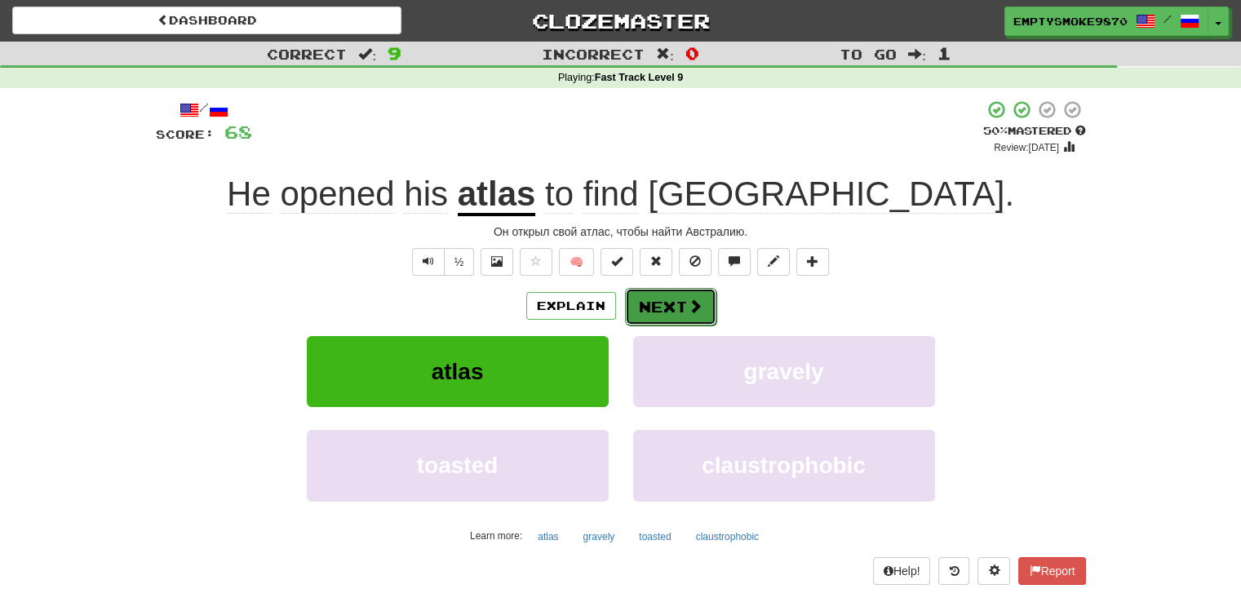
click at [671, 308] on button "Next" at bounding box center [670, 307] width 91 height 38
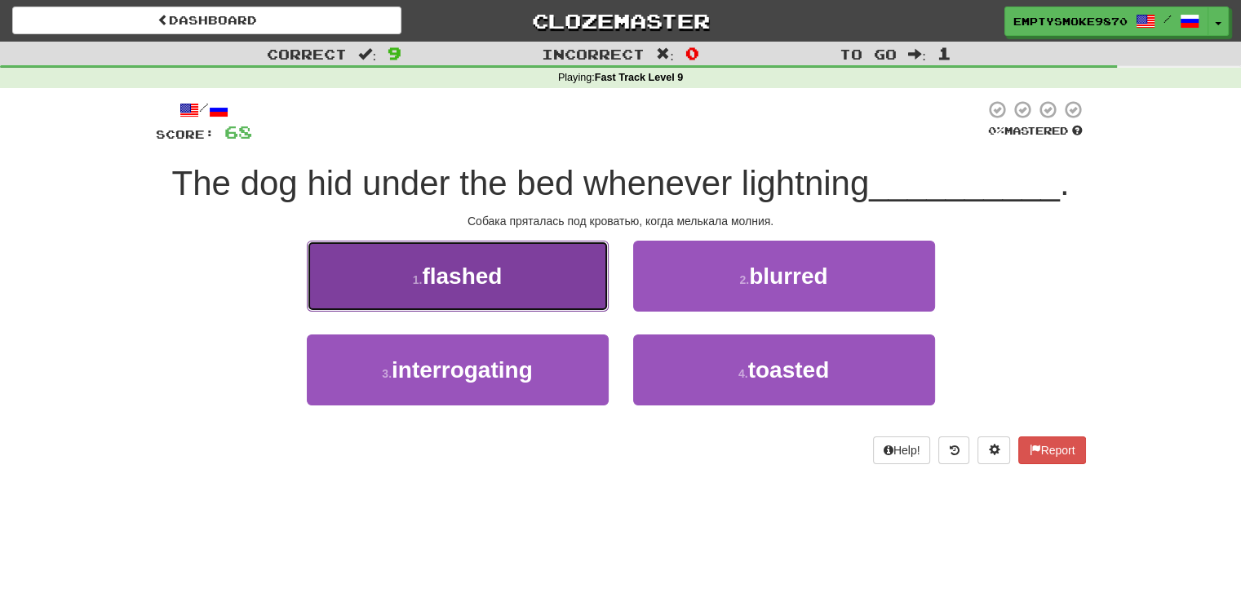
click at [560, 281] on button "1 . flashed" at bounding box center [458, 276] width 302 height 71
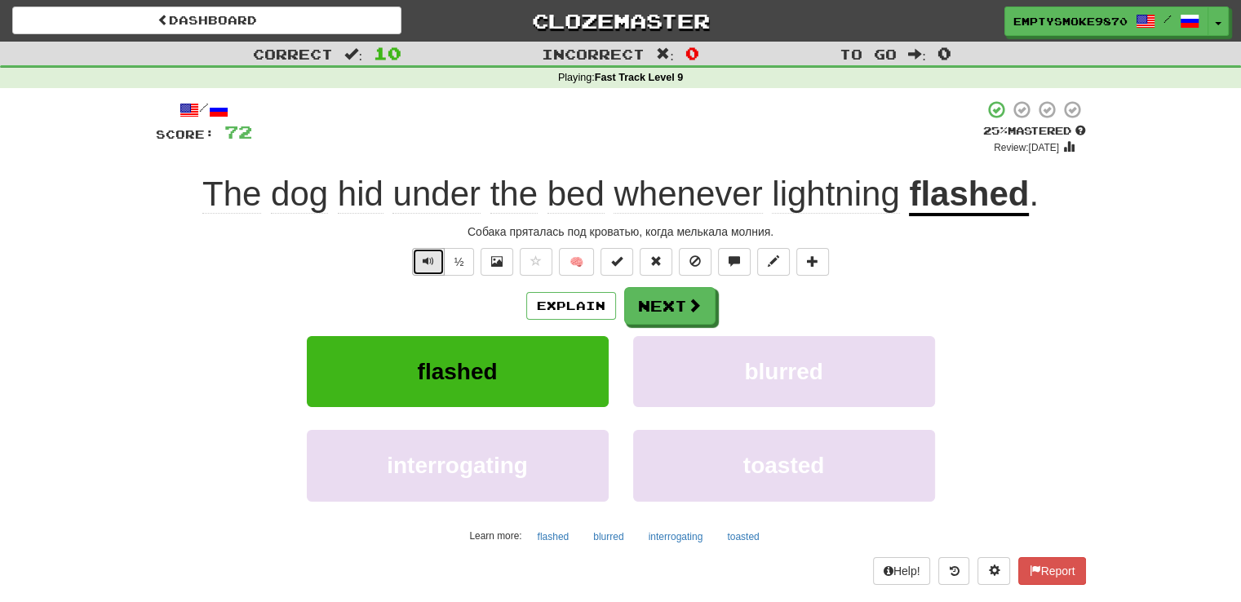
click at [428, 262] on span "Text-to-speech controls" at bounding box center [428, 260] width 11 height 11
click at [672, 308] on button "Next" at bounding box center [670, 307] width 91 height 38
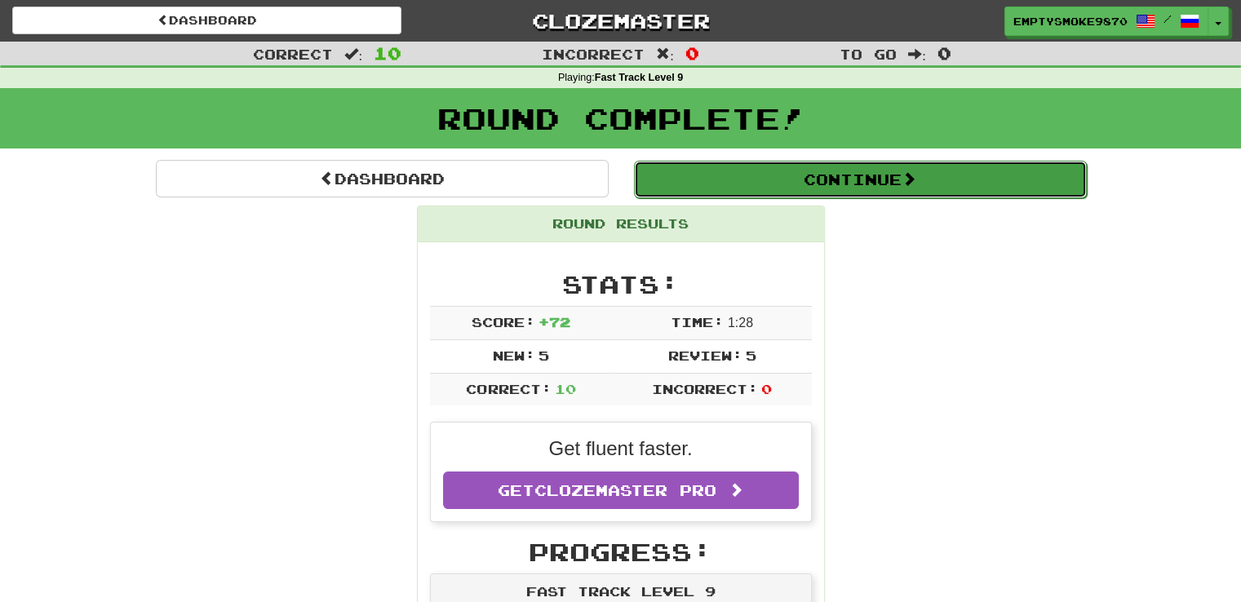
click at [798, 171] on button "Continue" at bounding box center [860, 180] width 453 height 38
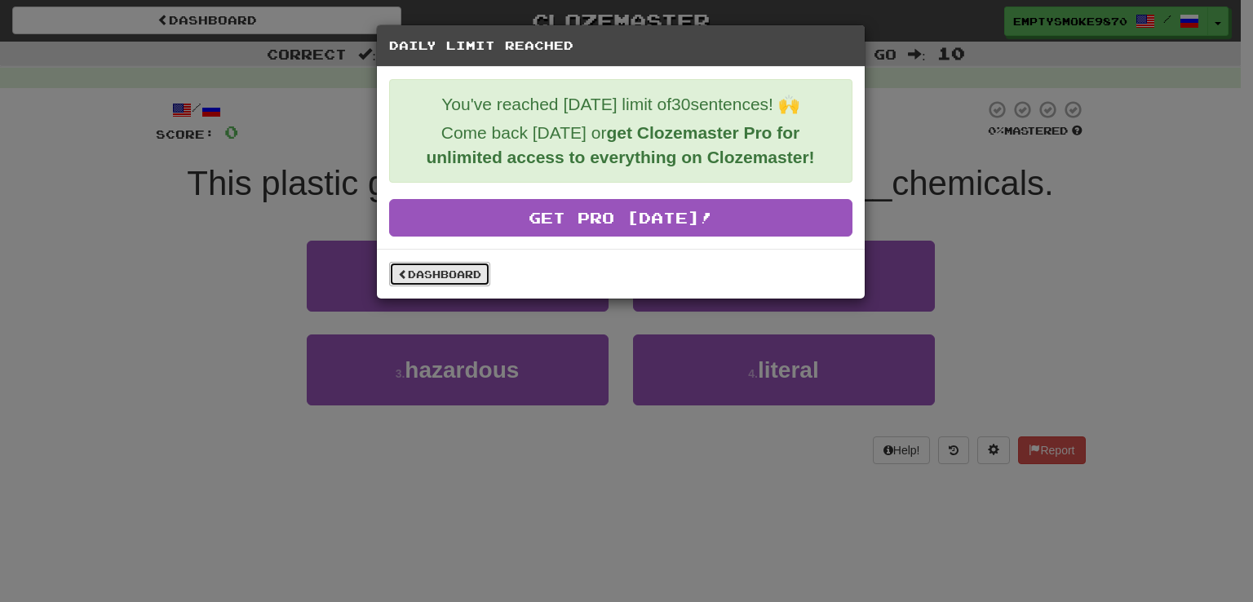
click at [448, 272] on link "Dashboard" at bounding box center [439, 274] width 101 height 24
